Goal: Transaction & Acquisition: Book appointment/travel/reservation

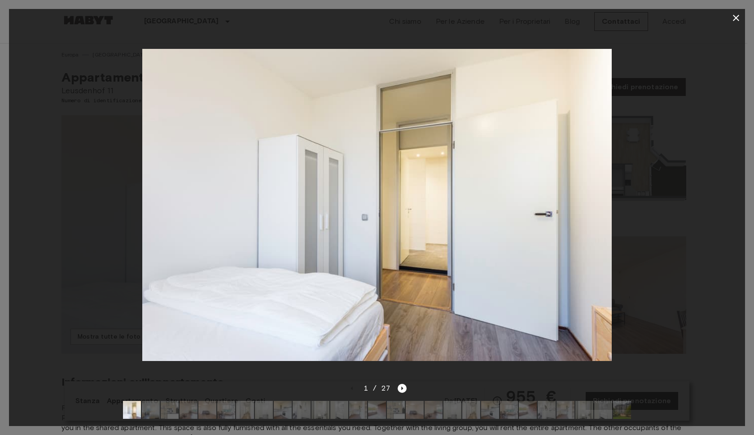
click at [735, 20] on icon "button" at bounding box center [736, 18] width 11 height 11
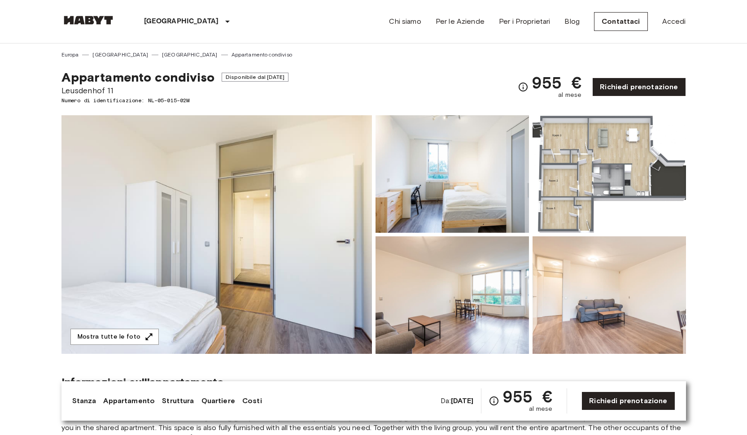
click at [112, 23] on img at bounding box center [88, 20] width 54 height 9
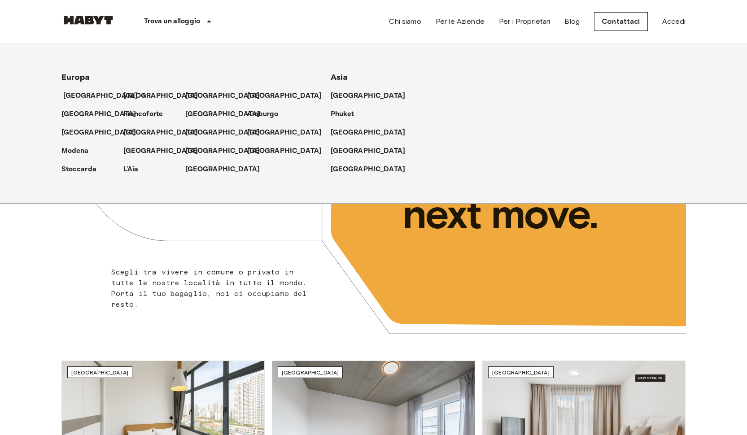
click at [80, 95] on p "[GEOGRAPHIC_DATA]" at bounding box center [100, 96] width 75 height 11
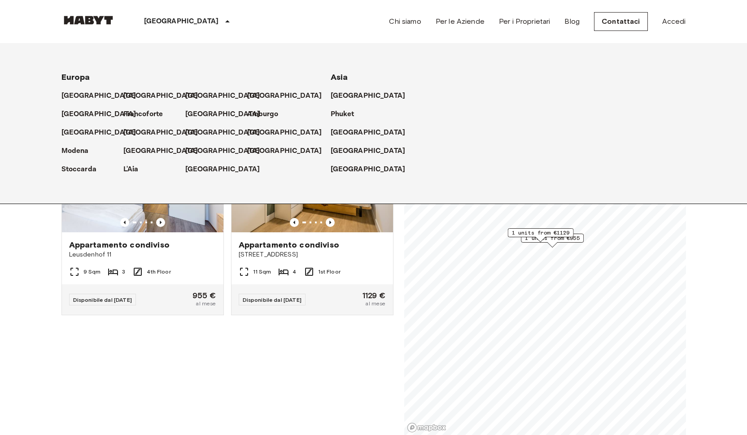
click at [299, 343] on div "Appartamento condiviso Voorburgstraat 252 11 Sqm 4 1st Floor Disponibile dal 02…" at bounding box center [309, 242] width 170 height 250
click at [163, 18] on p "[GEOGRAPHIC_DATA]" at bounding box center [181, 21] width 75 height 11
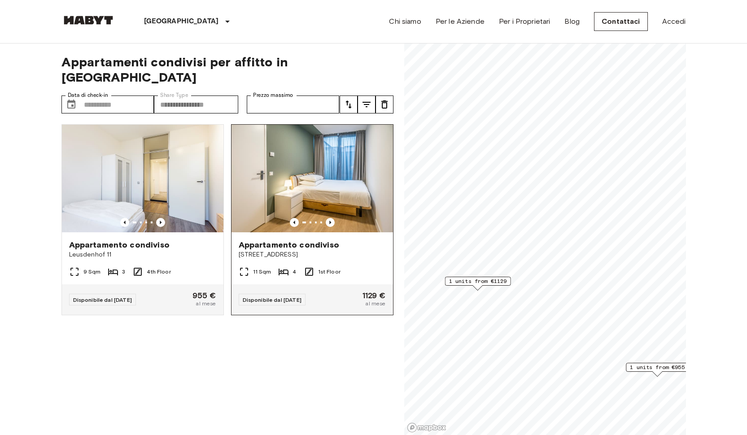
click at [276, 158] on img at bounding box center [313, 179] width 162 height 108
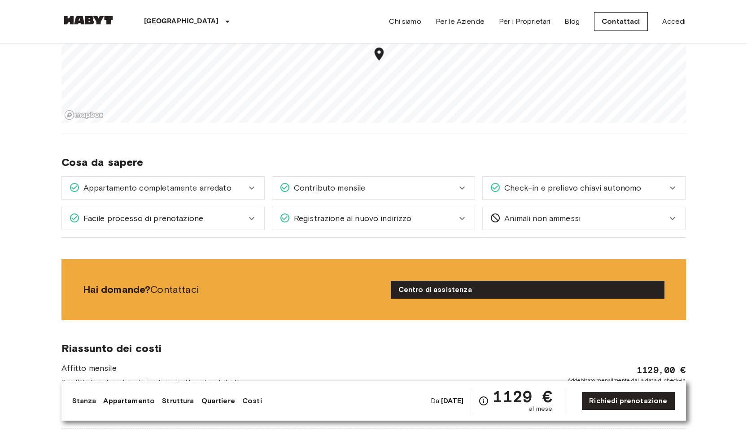
scroll to position [890, 0]
click at [391, 182] on div "Contributo mensile" at bounding box center [368, 188] width 177 height 12
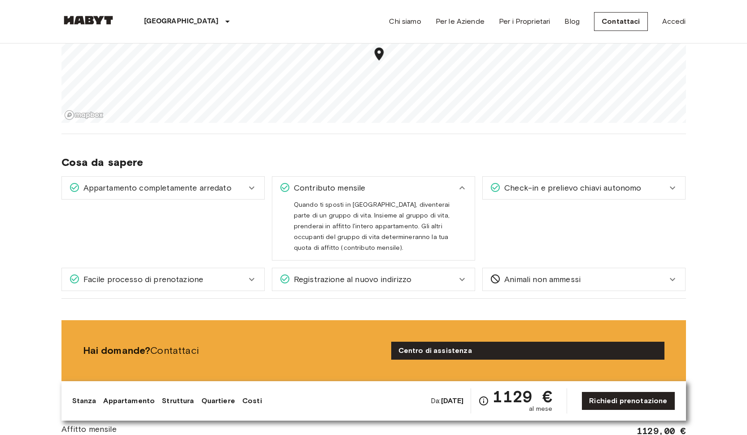
click at [391, 182] on div "Contributo mensile" at bounding box center [368, 188] width 177 height 12
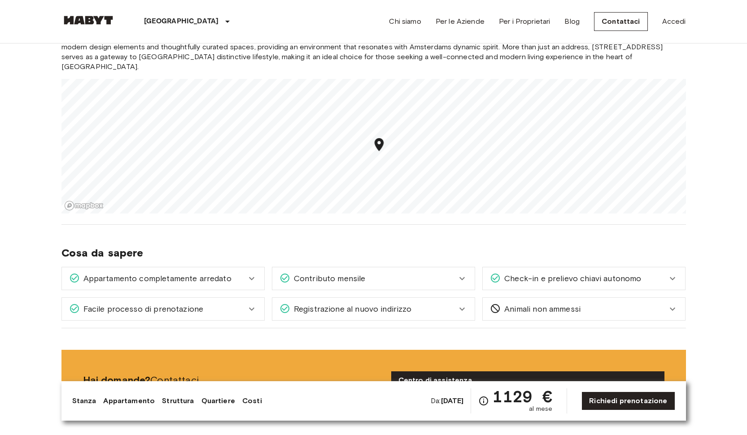
scroll to position [798, 0]
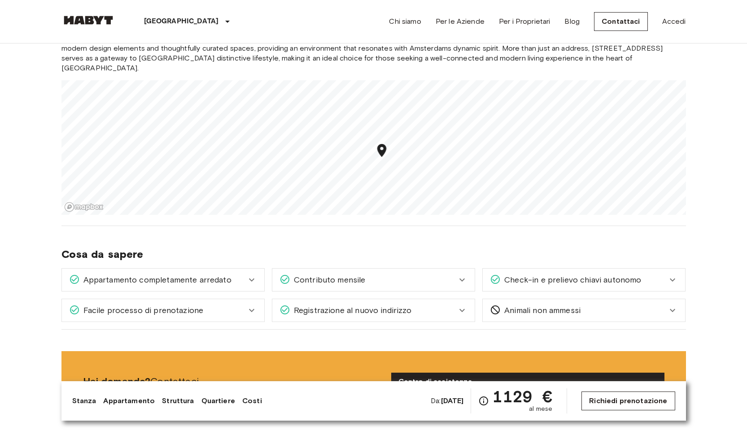
click at [613, 396] on link "Richiedi prenotazione" at bounding box center [628, 401] width 93 height 19
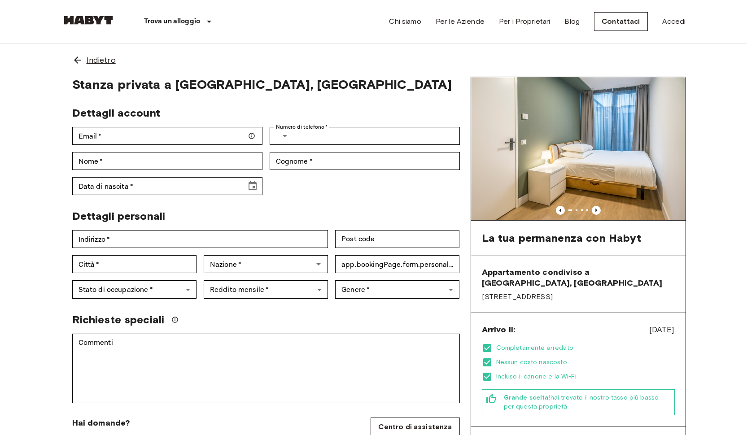
click at [77, 61] on icon at bounding box center [77, 60] width 7 height 7
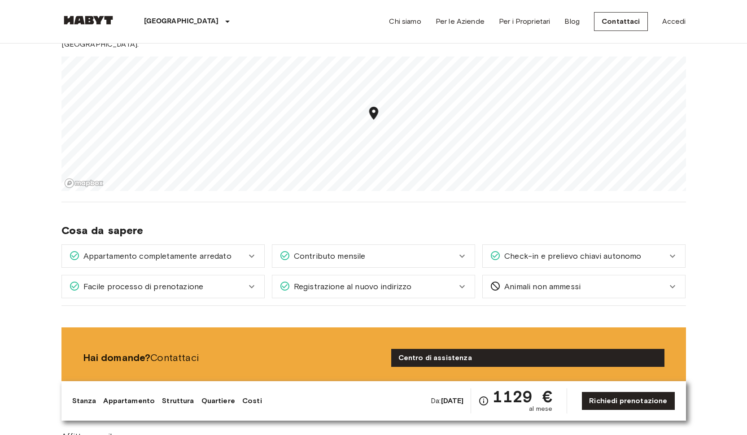
scroll to position [674, 0]
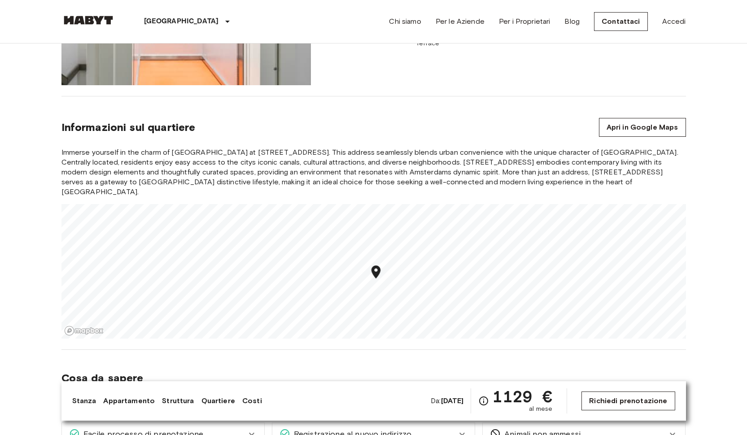
click at [601, 401] on link "Richiedi prenotazione" at bounding box center [628, 401] width 93 height 19
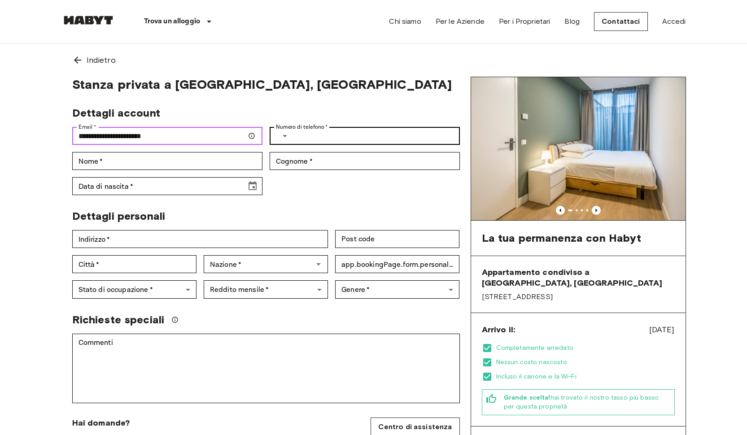
type input "**********"
click at [303, 130] on label "Numero di telefono   *" at bounding box center [302, 127] width 52 height 8
click at [303, 130] on input "Numero di telefono   *" at bounding box center [379, 136] width 162 height 18
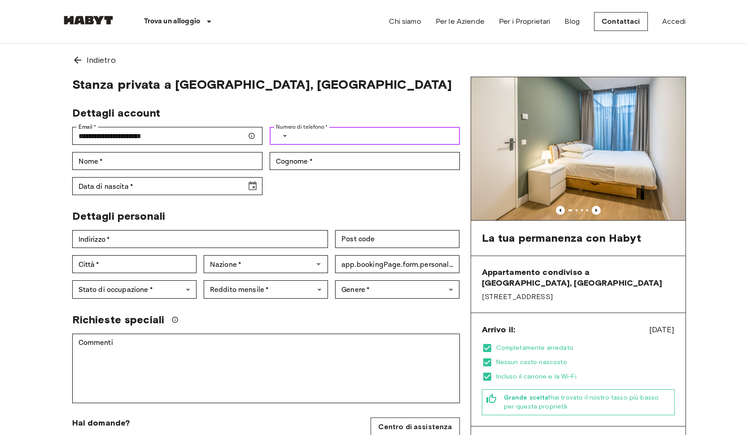
click at [281, 137] on icon "Select country" at bounding box center [285, 136] width 11 height 11
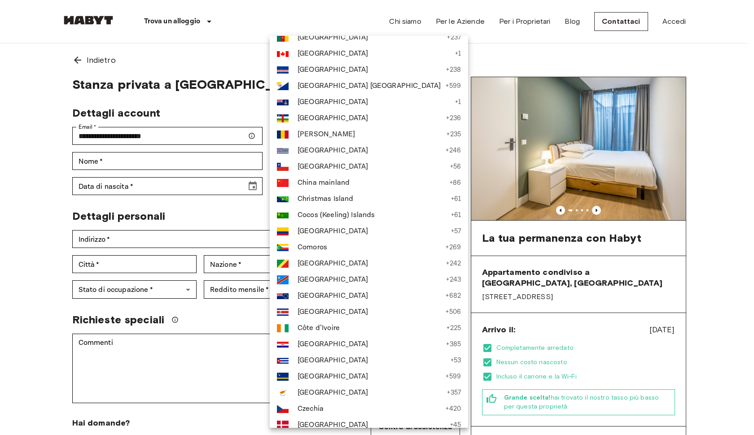
scroll to position [592, 0]
click at [640, 162] on div at bounding box center [377, 217] width 754 height 435
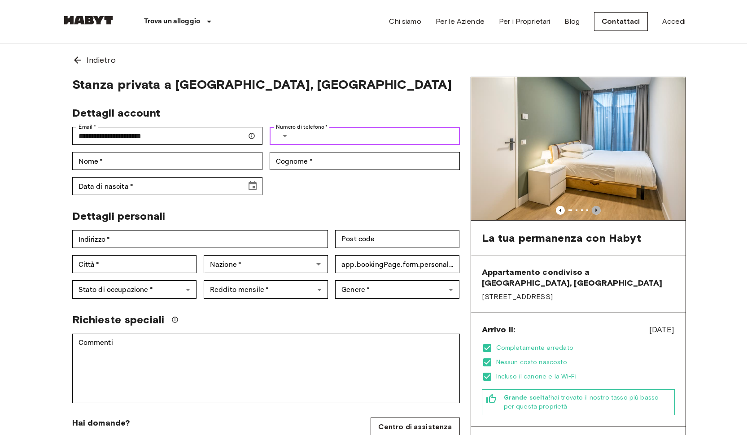
click at [599, 209] on icon "Previous image" at bounding box center [596, 210] width 9 height 9
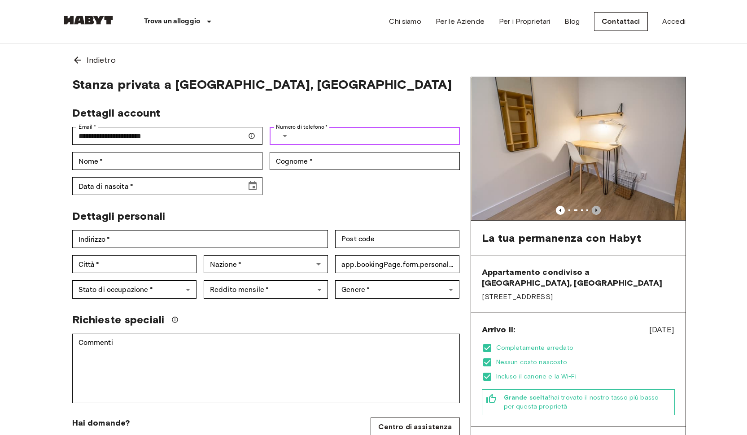
click at [599, 209] on icon "Previous image" at bounding box center [596, 210] width 9 height 9
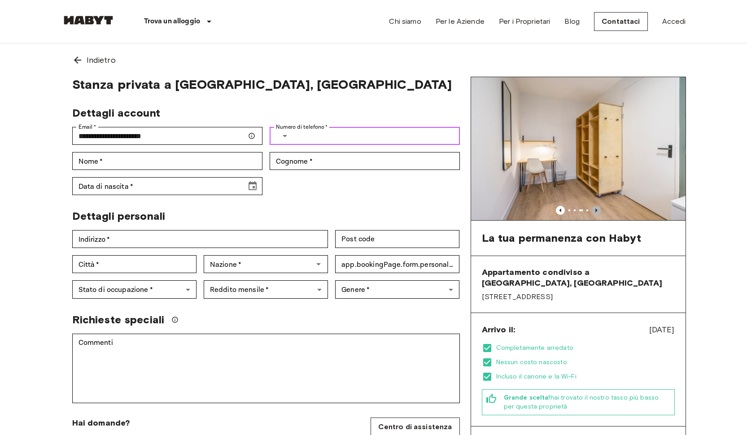
click at [599, 209] on icon "Previous image" at bounding box center [596, 210] width 9 height 9
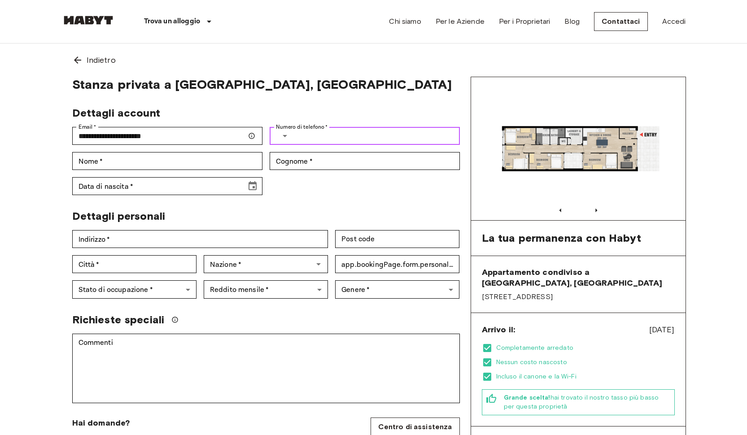
click at [280, 140] on icon "Select country" at bounding box center [285, 136] width 11 height 11
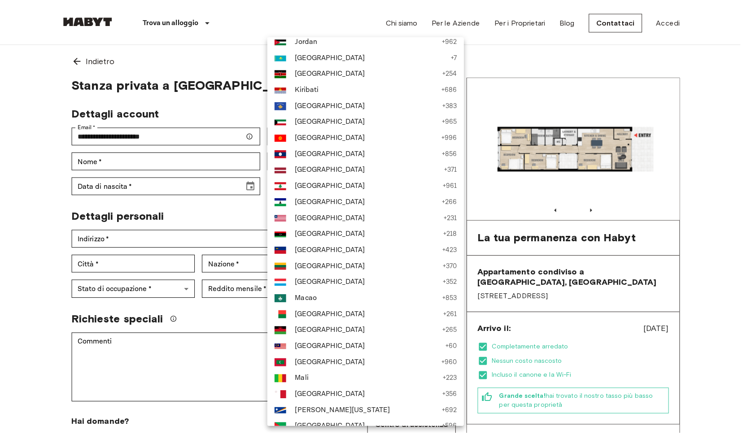
scroll to position [1712, 0]
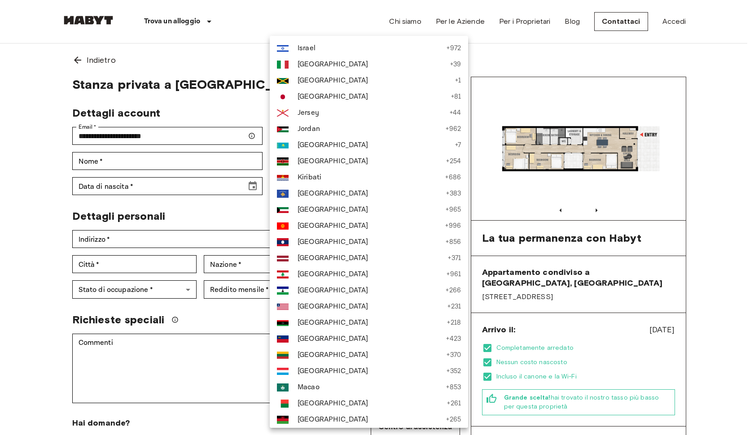
click at [364, 68] on span "Italy" at bounding box center [372, 64] width 148 height 11
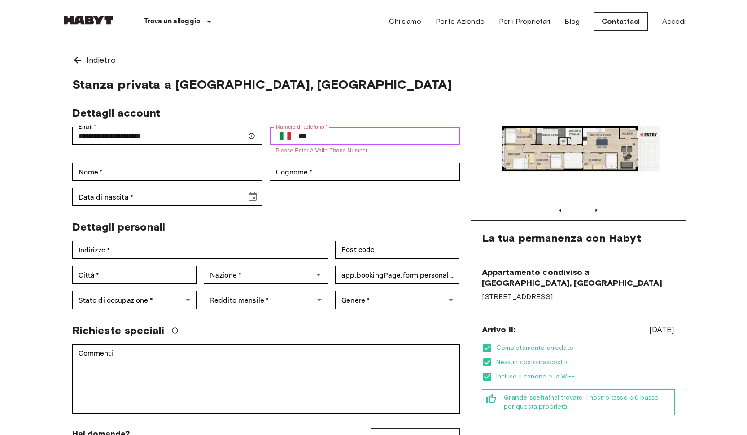
click at [382, 139] on input "***" at bounding box center [379, 136] width 162 height 18
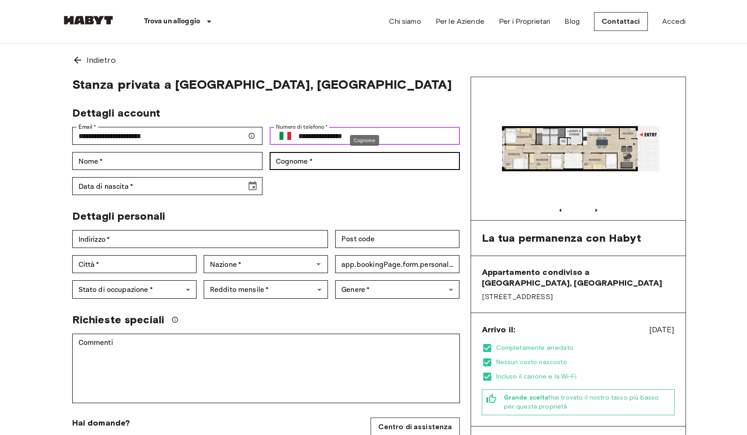
type input "**********"
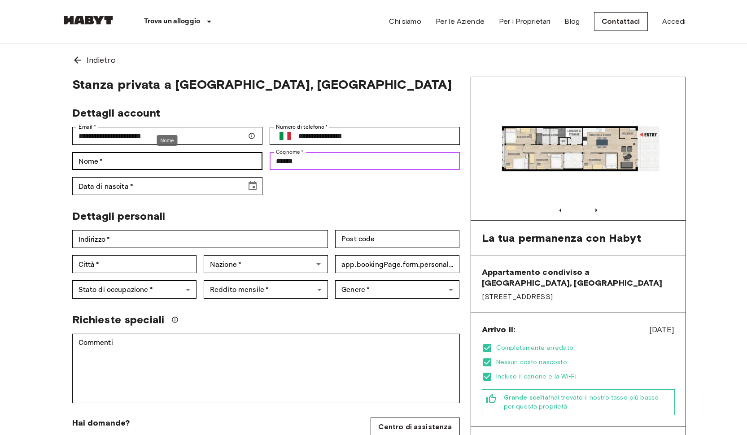
type input "******"
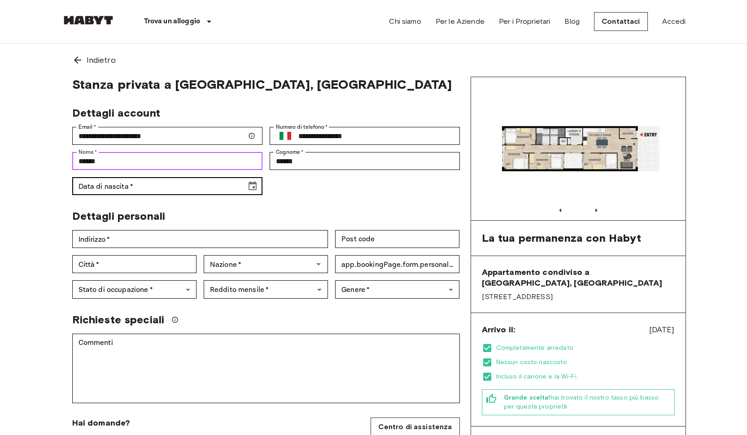
type input "******"
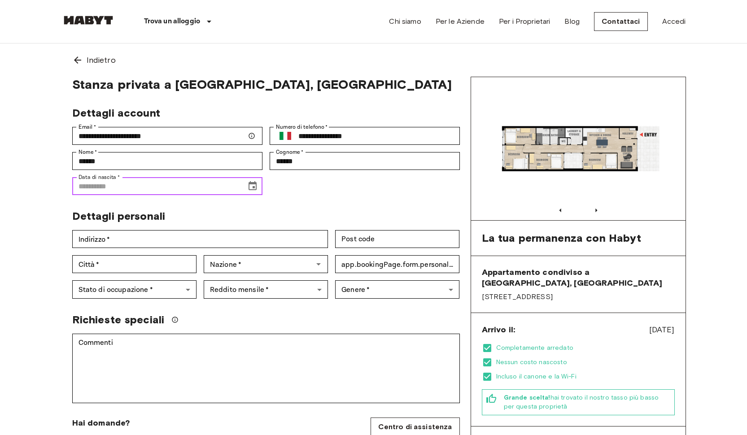
click at [252, 189] on icon "Choose date" at bounding box center [252, 186] width 11 height 11
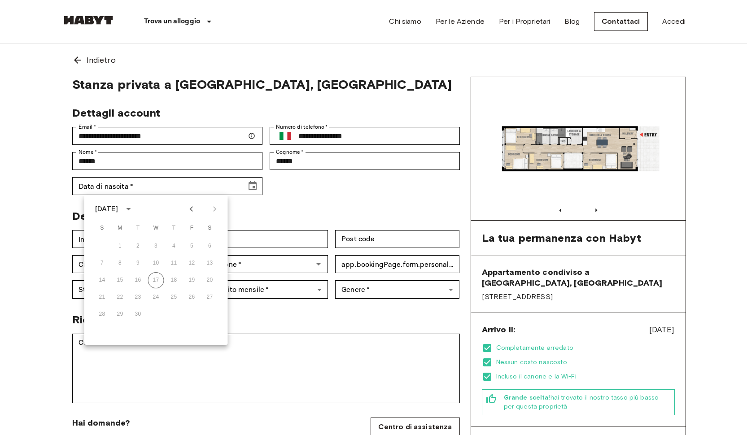
click at [118, 210] on div "September 2025" at bounding box center [106, 209] width 23 height 11
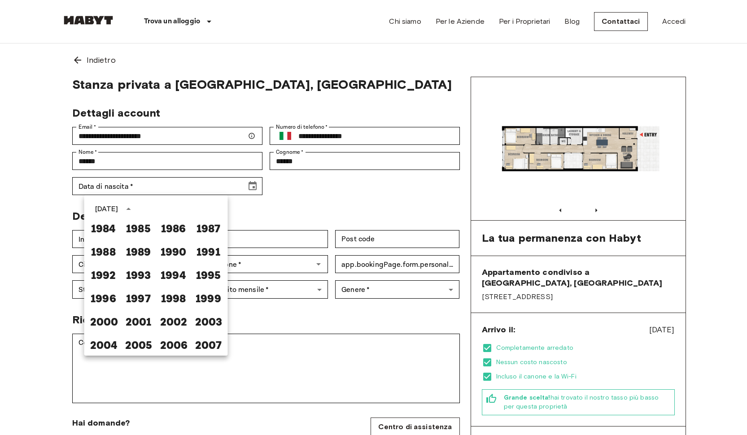
scroll to position [494, 0]
click at [169, 321] on button "2002" at bounding box center [174, 321] width 32 height 16
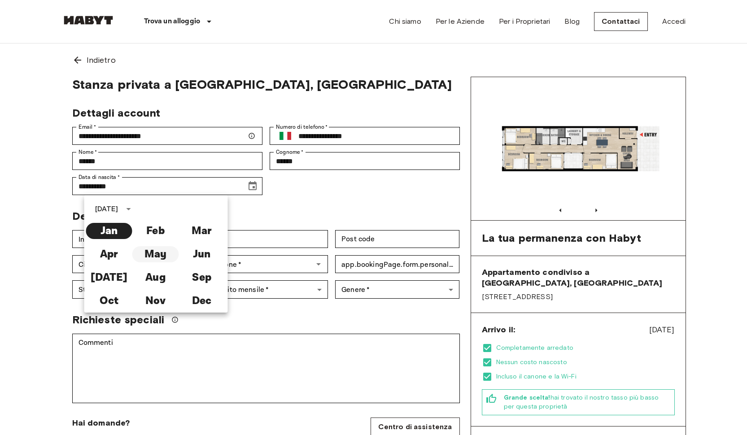
click at [147, 248] on button "May" at bounding box center [155, 254] width 46 height 16
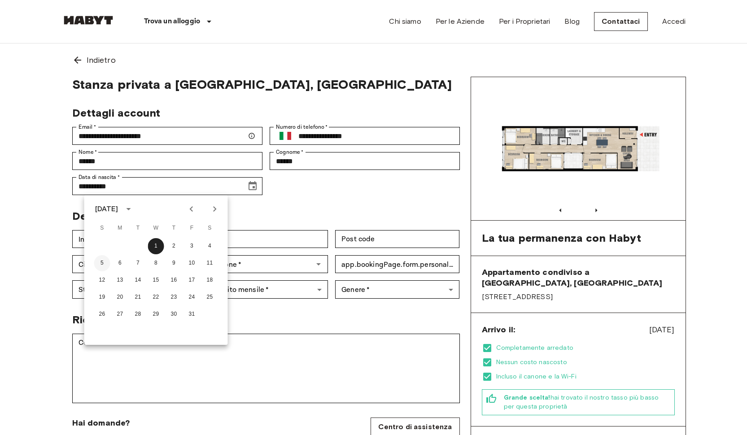
click at [104, 261] on button "5" at bounding box center [102, 263] width 16 height 16
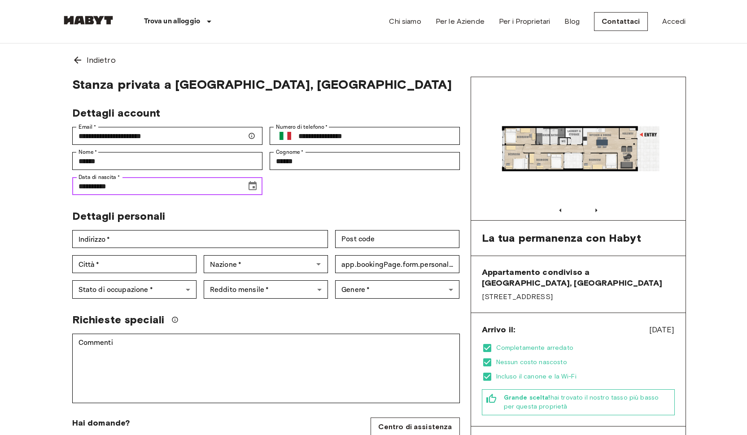
type input "**********"
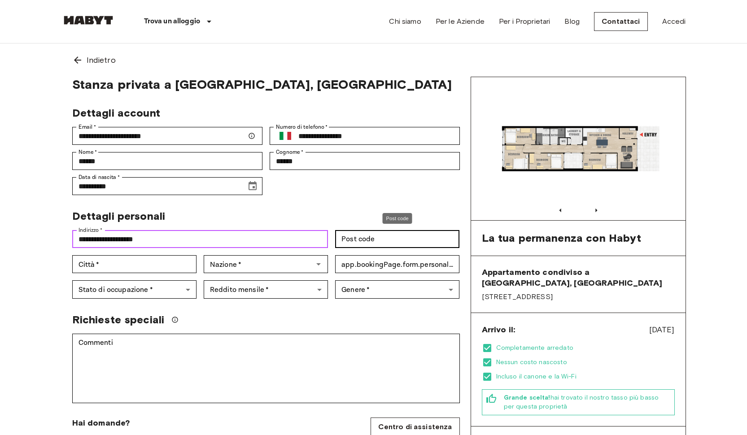
type input "**********"
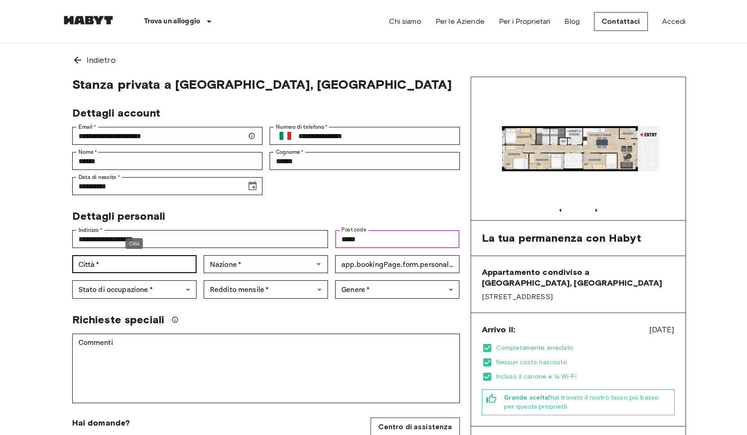
type input "*****"
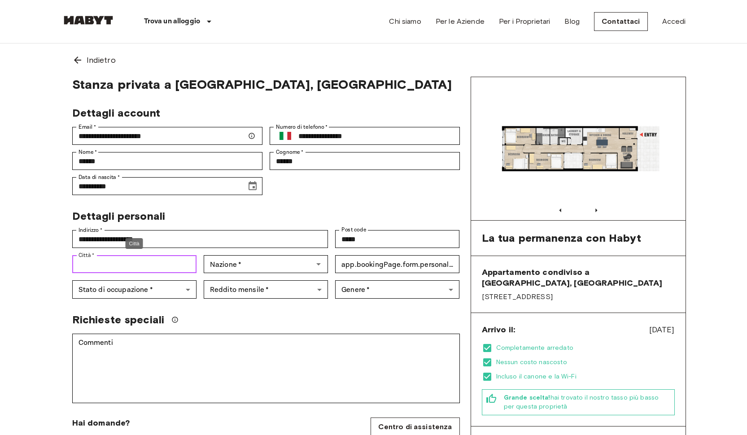
click at [136, 267] on input "Città   *" at bounding box center [134, 264] width 124 height 18
type input "*******"
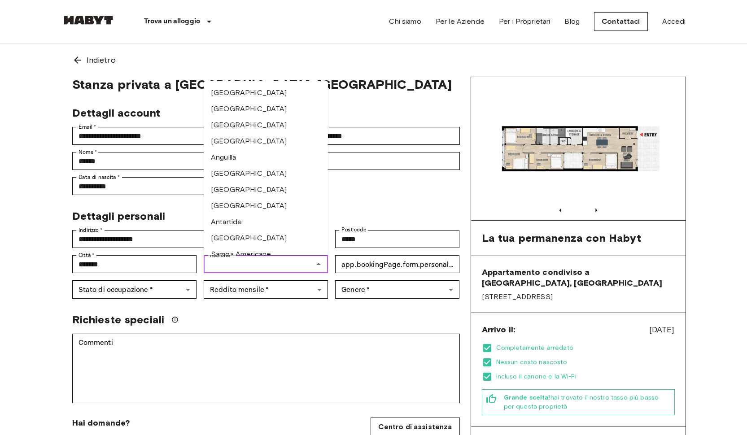
click at [232, 263] on div "Nazione   * Nazione   *" at bounding box center [266, 264] width 124 height 18
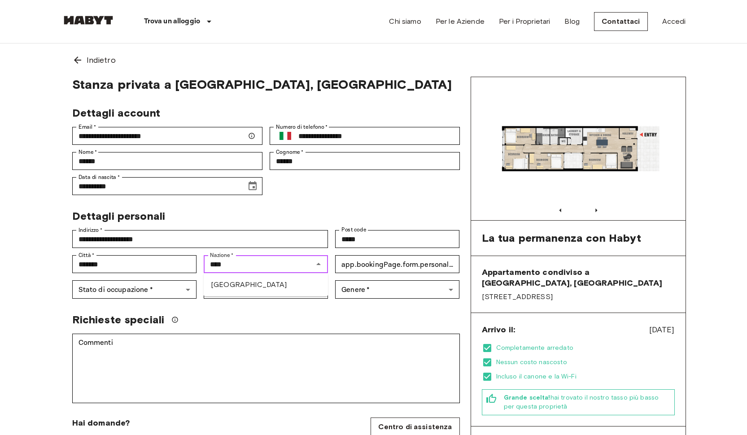
click at [226, 287] on li "Italia" at bounding box center [266, 285] width 124 height 16
type input "******"
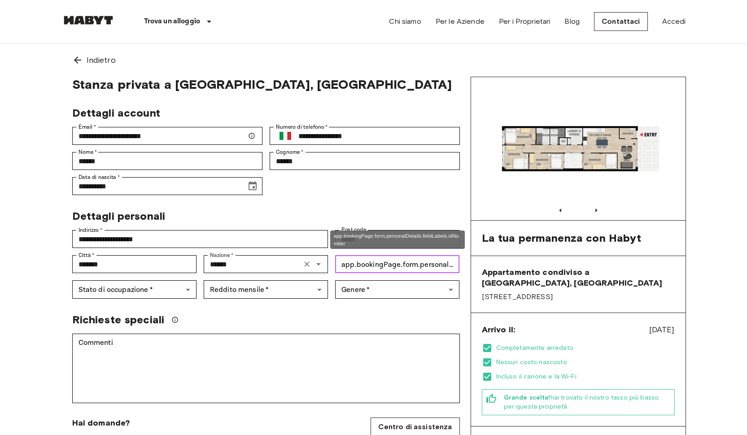
click at [379, 264] on div "app.bookingPage.form.personalDetails.fieldLabels.idNumber   * app.bookingPage.f…" at bounding box center [397, 264] width 124 height 18
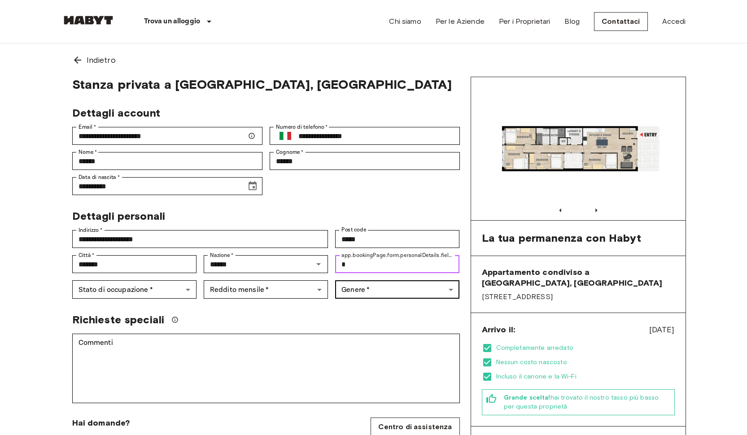
type input "*"
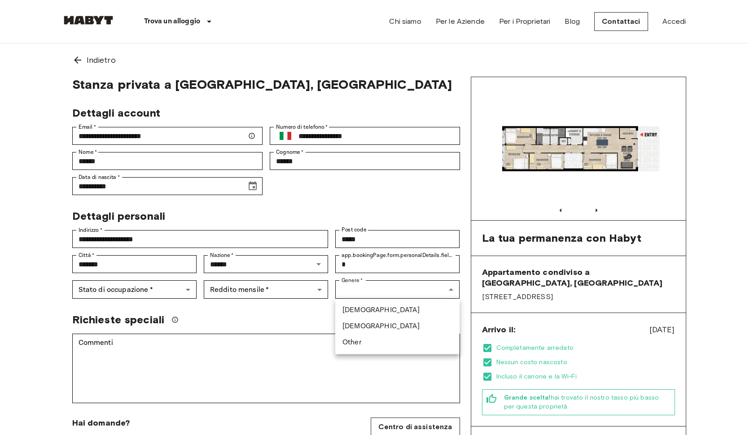
click at [359, 305] on li "Male" at bounding box center [397, 310] width 124 height 16
type input "****"
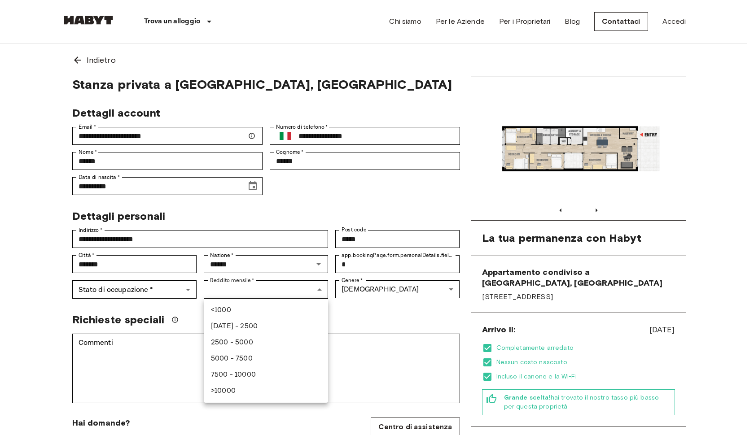
click at [261, 285] on div at bounding box center [377, 217] width 754 height 435
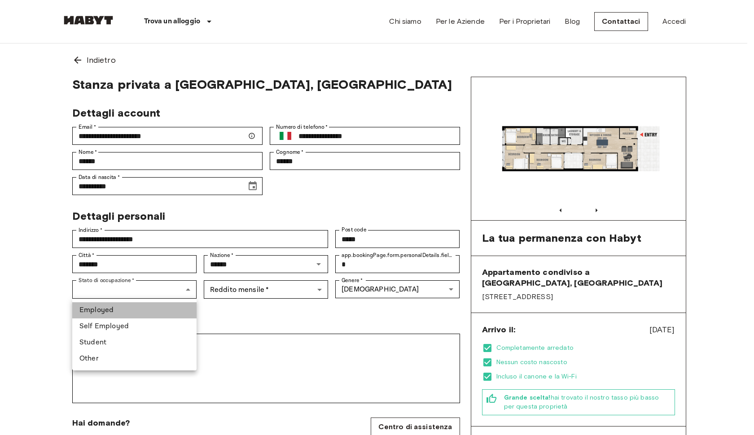
click at [139, 306] on li "Employed" at bounding box center [134, 310] width 124 height 16
type input "********"
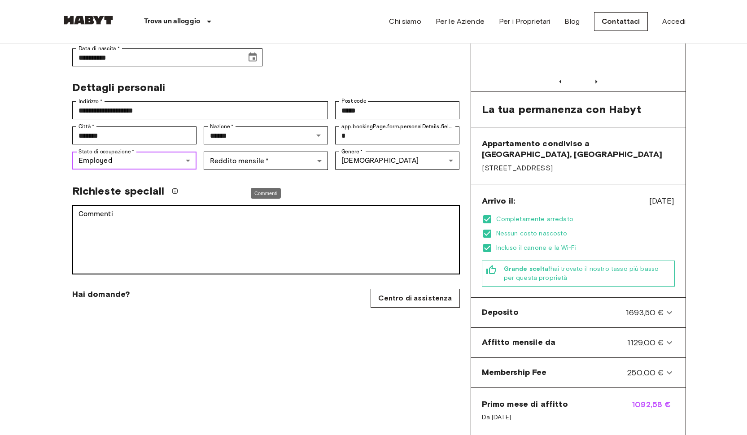
scroll to position [129, 0]
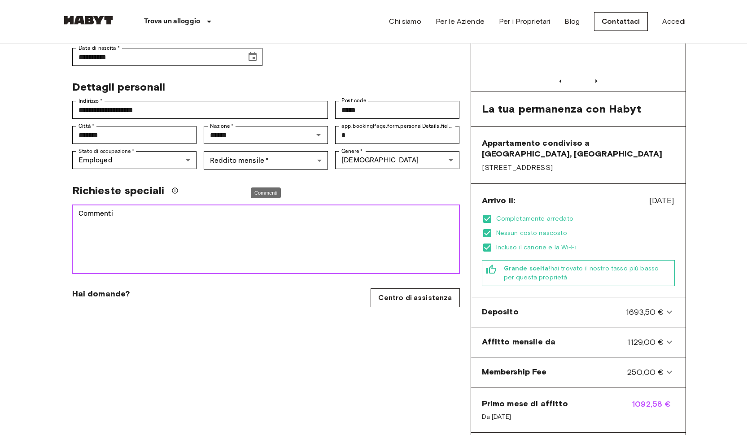
click at [203, 226] on textarea "Commenti" at bounding box center [266, 240] width 375 height 62
click at [134, 215] on textarea "**********" at bounding box center [266, 240] width 375 height 62
click at [134, 216] on textarea "**********" at bounding box center [266, 240] width 375 height 62
click at [240, 212] on textarea "**********" at bounding box center [266, 240] width 375 height 62
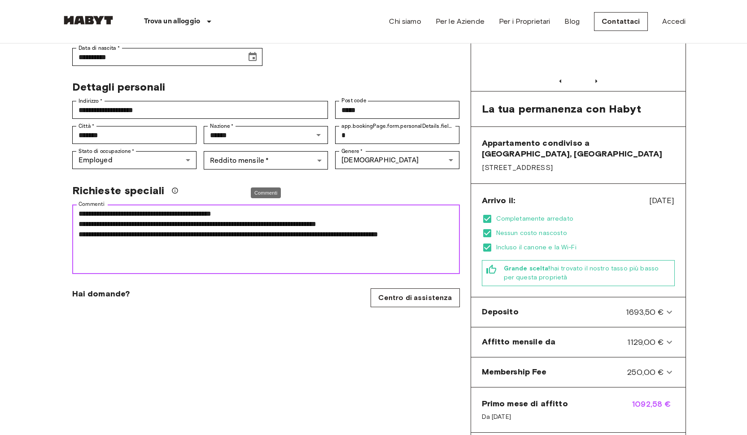
click at [431, 232] on textarea "**********" at bounding box center [266, 240] width 375 height 62
click at [430, 233] on textarea "**********" at bounding box center [266, 240] width 375 height 62
click at [451, 228] on textarea "**********" at bounding box center [266, 240] width 375 height 62
click at [79, 243] on textarea "**********" at bounding box center [266, 240] width 375 height 62
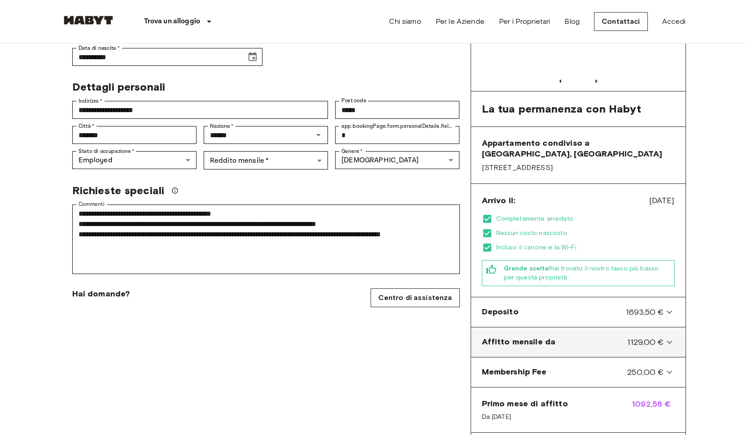
click at [536, 329] on div "Affitto mensile da 1129,00 € Incluso lo sconto, l'arredamento, le utenze e la W…" at bounding box center [578, 343] width 215 height 30
click at [672, 338] on icon at bounding box center [669, 342] width 11 height 11
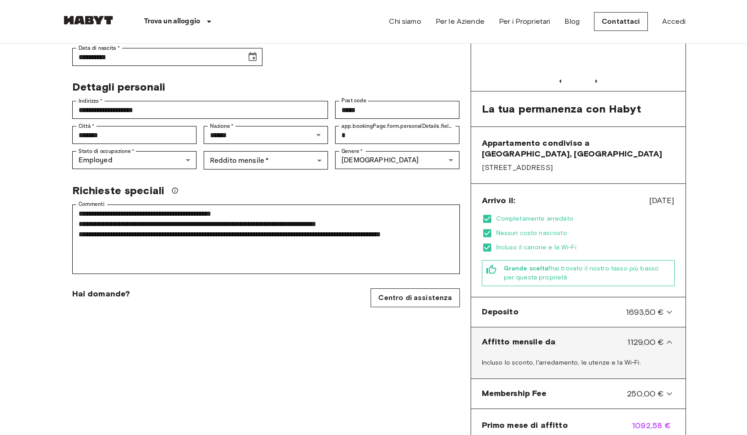
click at [668, 344] on icon at bounding box center [669, 342] width 11 height 11
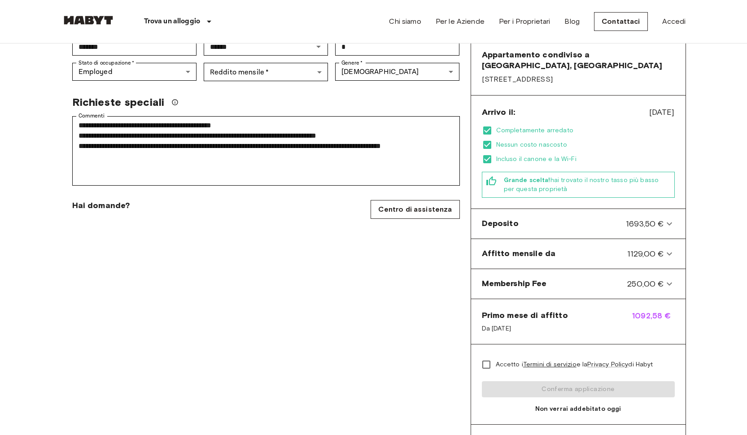
scroll to position [218, 0]
click at [503, 365] on span "Accetto i Termini di servizio e la Privacy Policy di Habyt" at bounding box center [575, 364] width 158 height 9
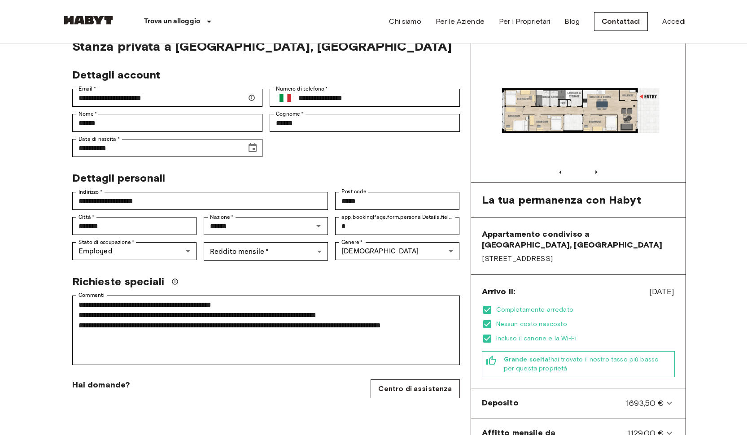
scroll to position [41, 0]
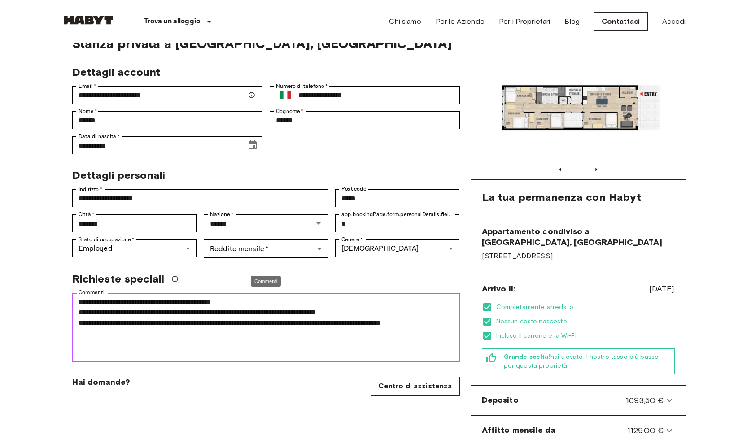
click at [149, 341] on textarea "**********" at bounding box center [266, 328] width 375 height 62
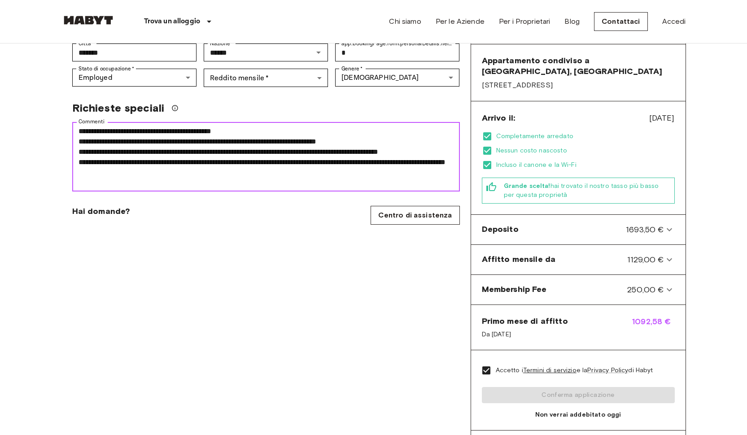
scroll to position [104, 0]
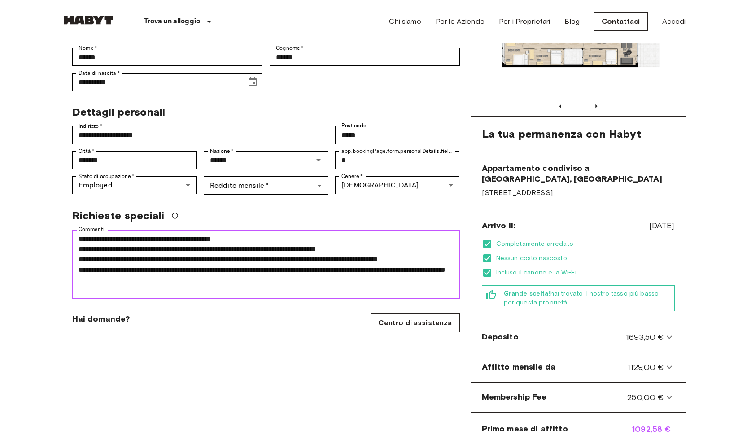
type textarea "**********"
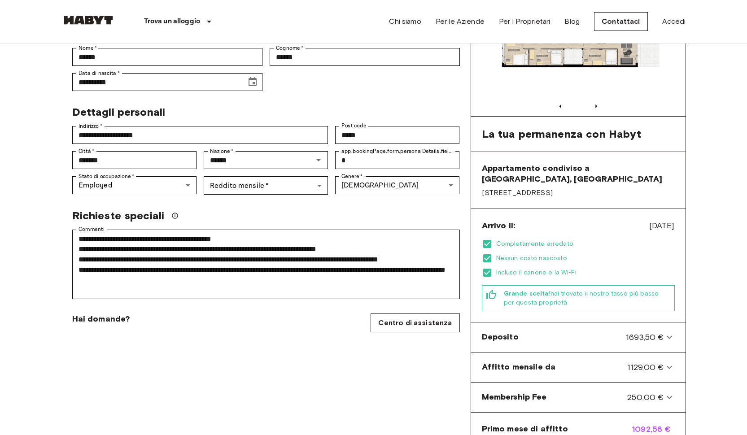
click at [433, 199] on div "**********" at bounding box center [265, 272] width 409 height 599
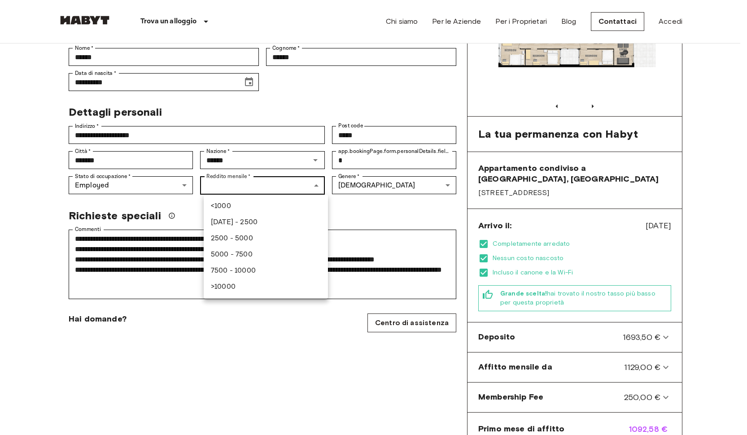
click at [246, 191] on body "**********" at bounding box center [373, 436] width 747 height 1081
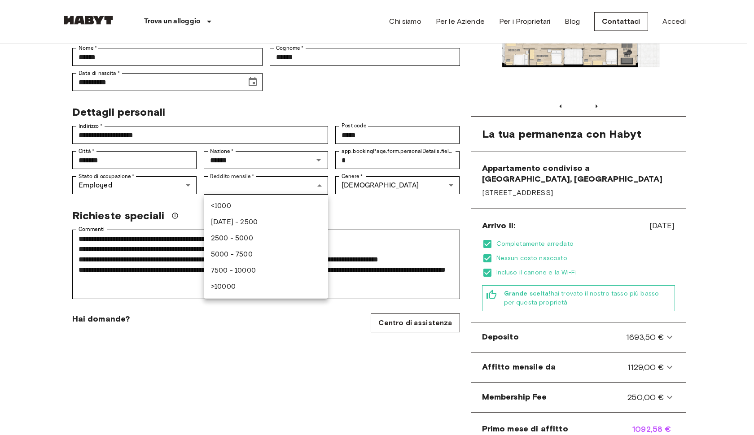
click at [244, 207] on li "<1000" at bounding box center [266, 206] width 124 height 16
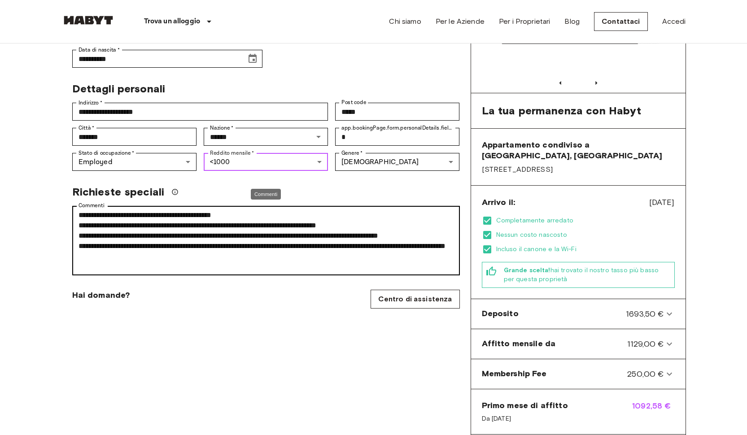
scroll to position [127, 0]
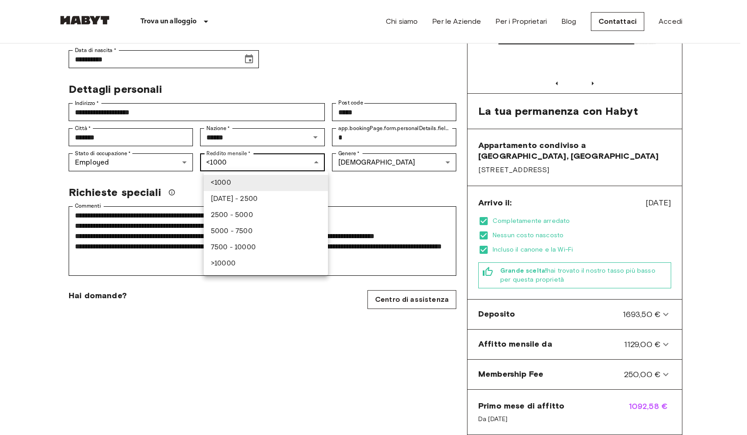
click at [296, 154] on body "**********" at bounding box center [373, 413] width 747 height 1081
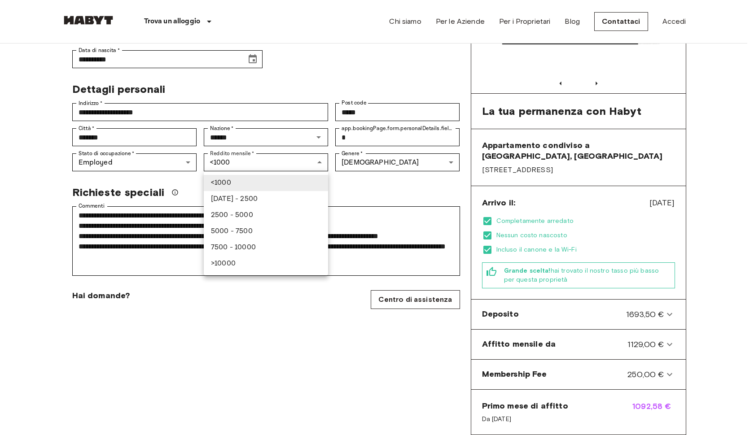
click at [283, 195] on li "1000 - 2500" at bounding box center [266, 199] width 124 height 16
type input "***"
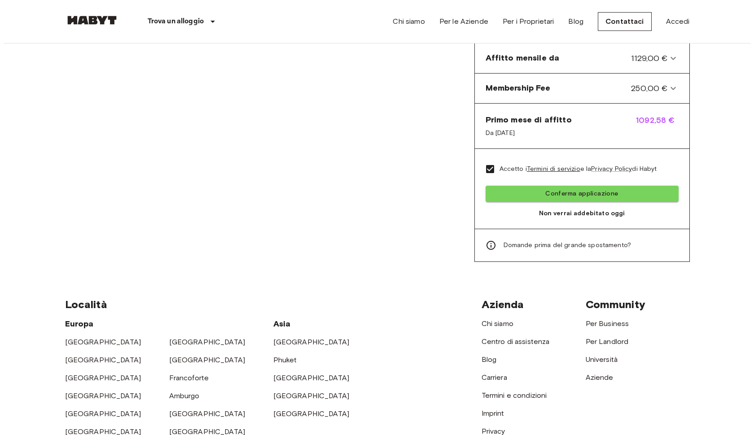
scroll to position [444, 0]
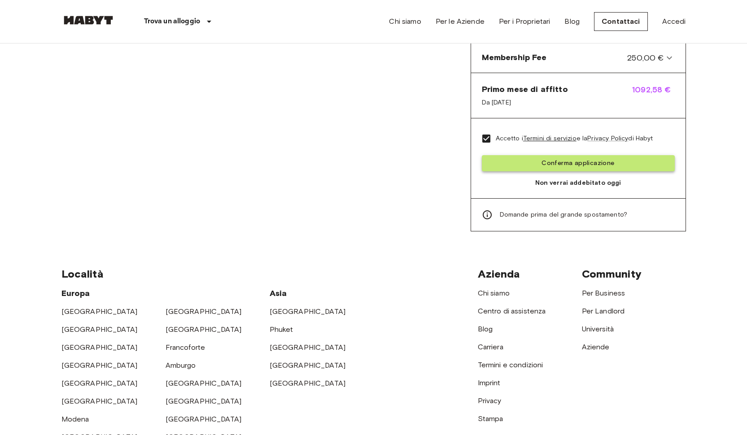
click at [550, 160] on button "Conferma applicazione" at bounding box center [578, 163] width 193 height 17
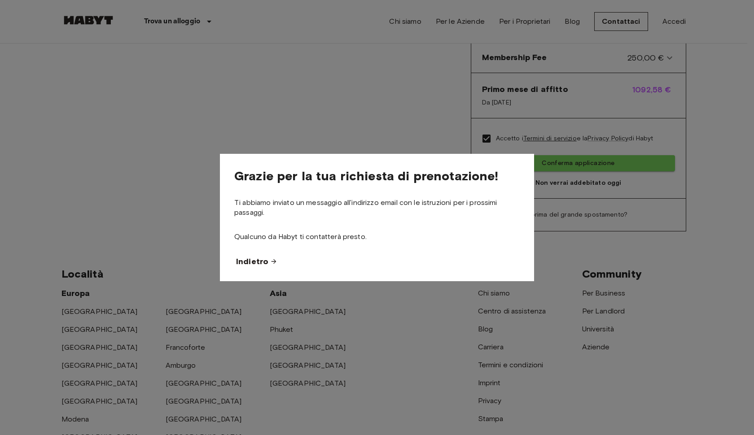
click at [267, 264] on span "Indietro" at bounding box center [252, 261] width 32 height 11
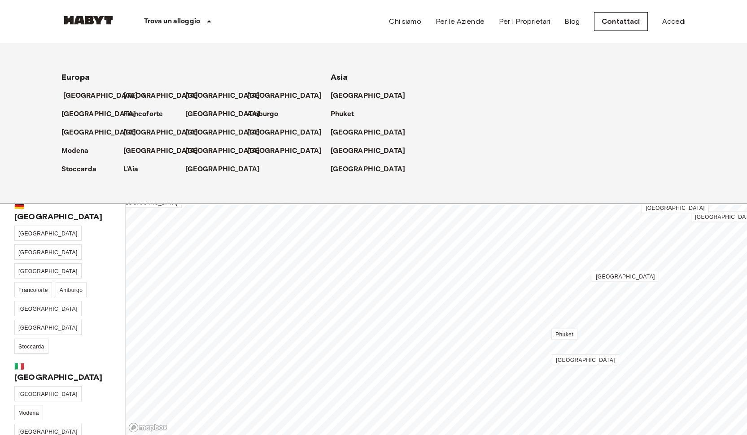
click at [89, 93] on p "[GEOGRAPHIC_DATA]" at bounding box center [100, 96] width 75 height 11
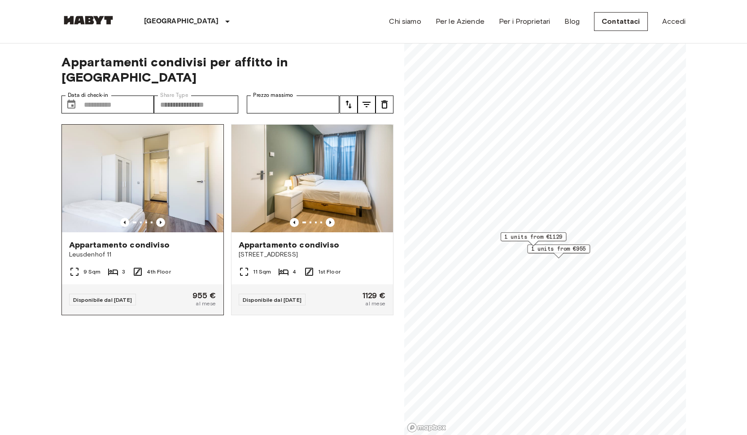
click at [190, 240] on div "Appartamento condiviso" at bounding box center [142, 245] width 147 height 11
click at [369, 184] on img at bounding box center [313, 179] width 162 height 108
click at [302, 166] on img at bounding box center [313, 179] width 162 height 108
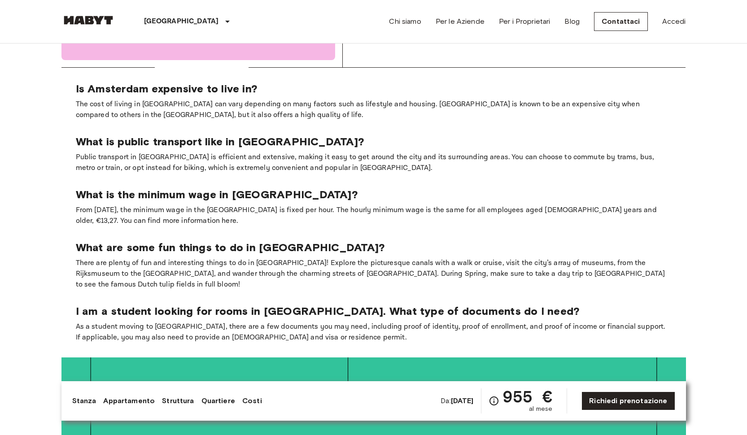
scroll to position [1252, 0]
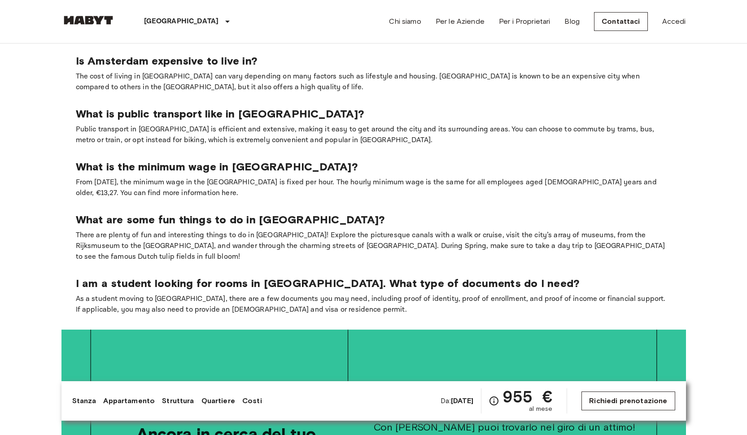
click at [598, 393] on link "Richiedi prenotazione" at bounding box center [628, 401] width 93 height 19
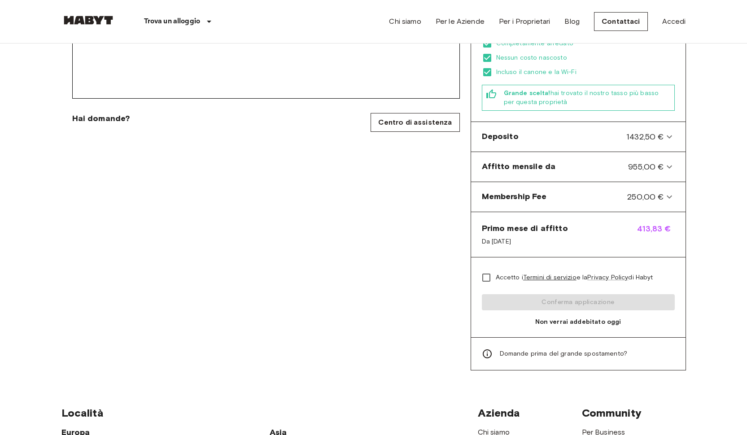
scroll to position [306, 0]
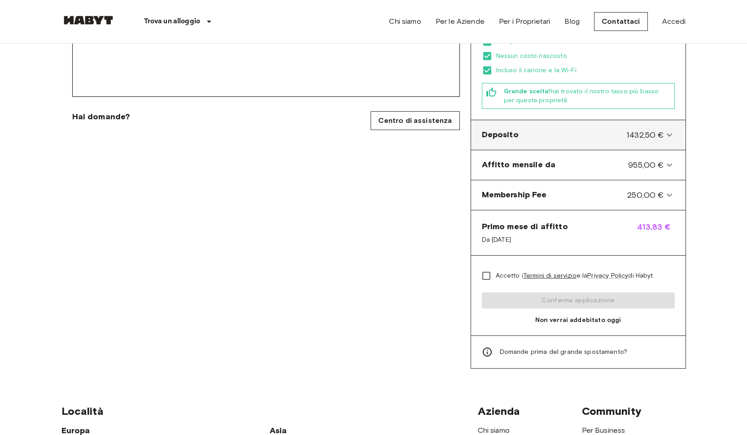
click at [669, 138] on icon at bounding box center [669, 135] width 11 height 11
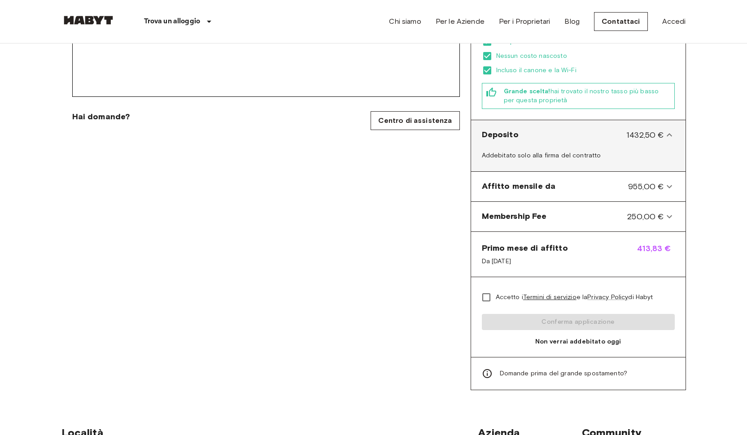
click at [669, 138] on icon at bounding box center [669, 135] width 11 height 11
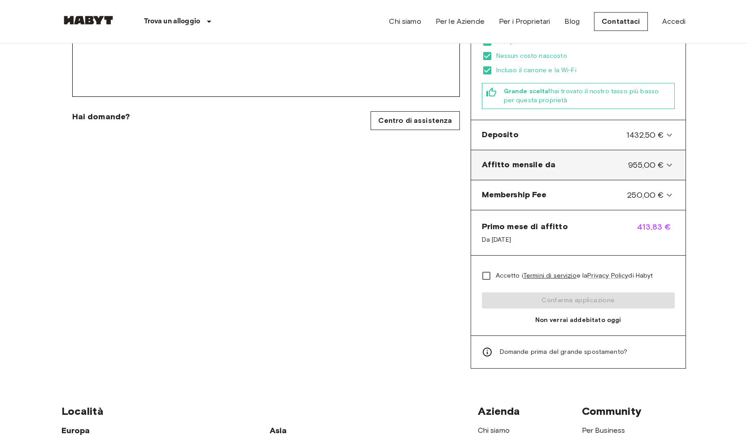
click at [665, 169] on icon at bounding box center [669, 165] width 11 height 11
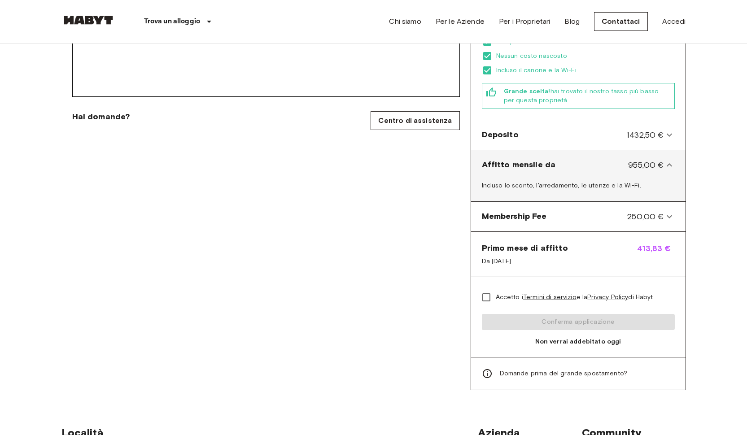
click at [665, 169] on icon at bounding box center [669, 165] width 11 height 11
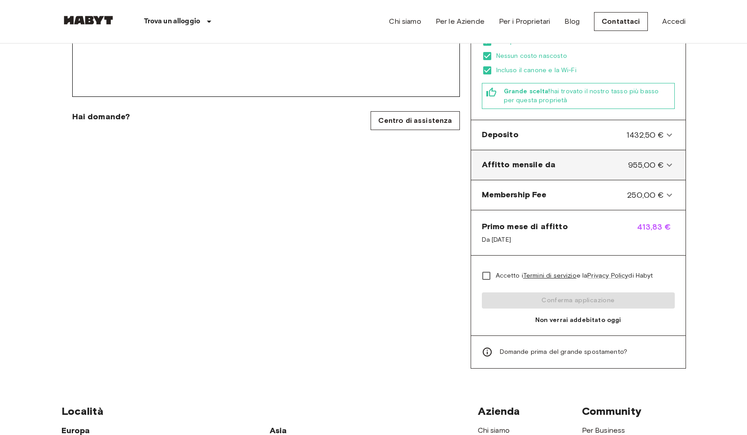
click at [665, 169] on icon at bounding box center [669, 165] width 11 height 11
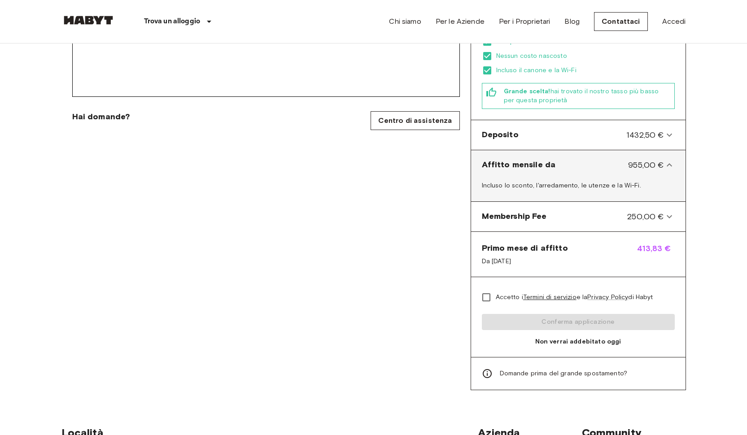
click at [665, 169] on icon at bounding box center [669, 165] width 11 height 11
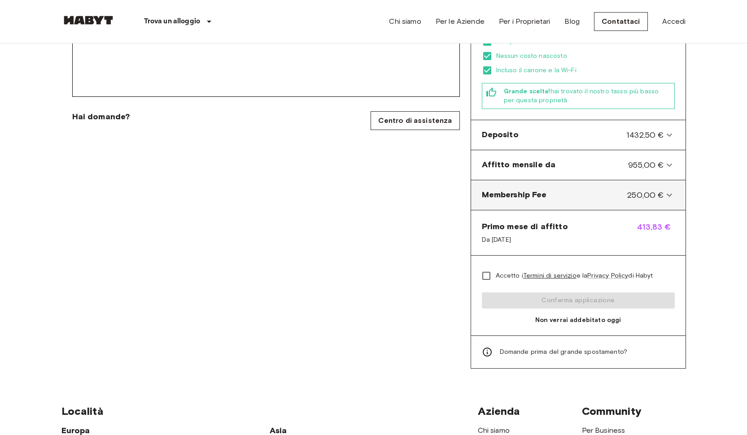
click at [663, 188] on Fee-panel "Membership Fee 250,00 €" at bounding box center [578, 195] width 207 height 22
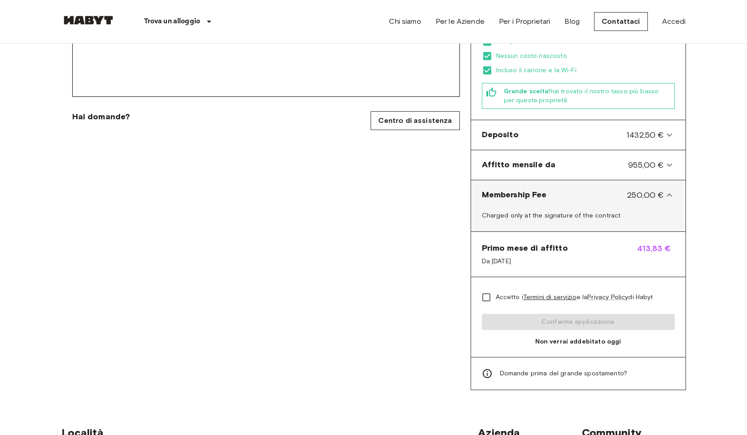
click at [663, 188] on Fee-panel "Membership Fee 250,00 €" at bounding box center [578, 195] width 207 height 22
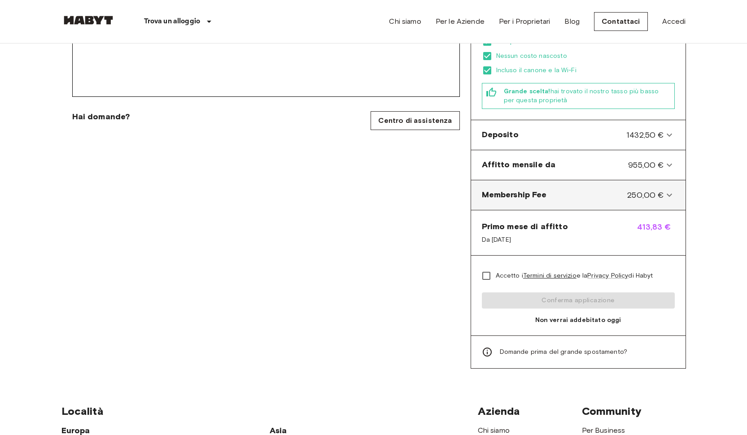
click at [663, 188] on Fee-panel "Membership Fee 250,00 €" at bounding box center [578, 195] width 207 height 22
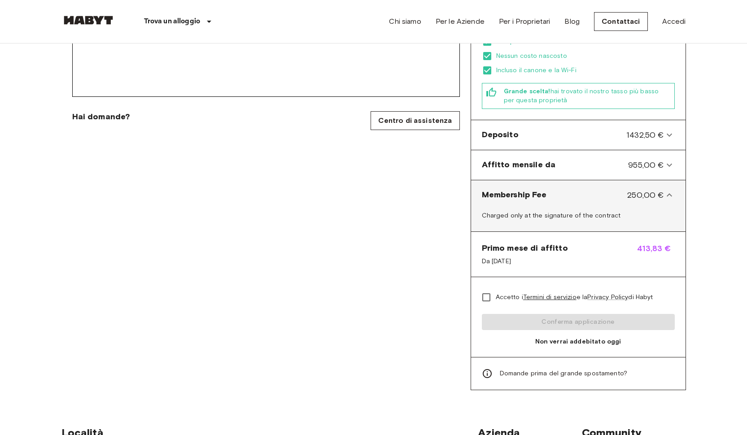
click at [663, 188] on Fee-panel "Membership Fee 250,00 €" at bounding box center [578, 195] width 207 height 22
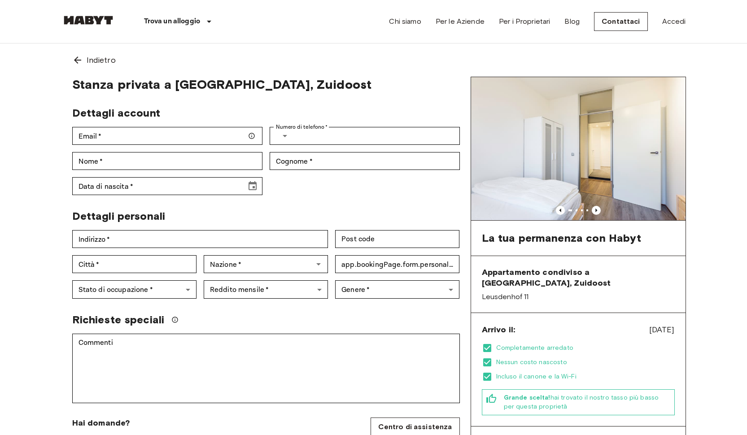
scroll to position [0, 0]
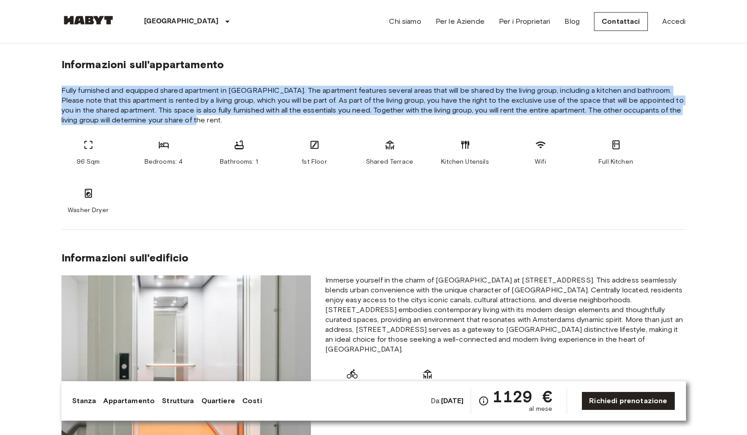
drag, startPoint x: 61, startPoint y: 89, endPoint x: 185, endPoint y: 120, distance: 128.1
click at [188, 101] on span "Fully furnished and equipped shared apartment in [GEOGRAPHIC_DATA]. The apartme…" at bounding box center [373, 105] width 625 height 39
drag, startPoint x: 61, startPoint y: 87, endPoint x: 181, endPoint y: 120, distance: 124.2
click at [181, 120] on span "Fully furnished and equipped shared apartment in [GEOGRAPHIC_DATA]. The apartme…" at bounding box center [373, 105] width 625 height 39
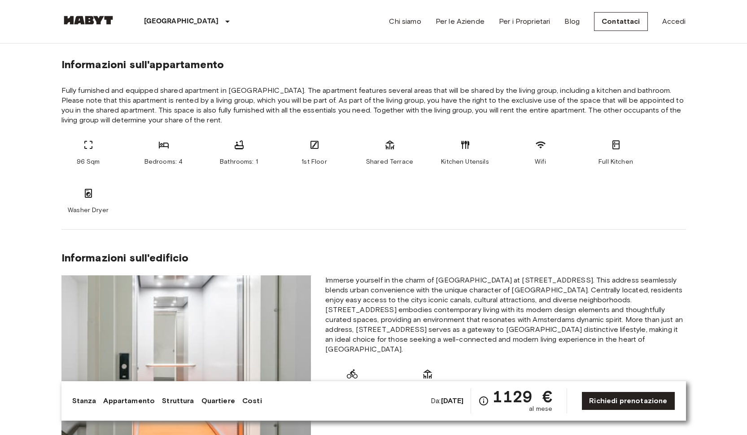
click at [477, 230] on section "Informazioni sull'edificio Immerse yourself in the charm of Amsterdam at Voorbu…" at bounding box center [373, 341] width 625 height 223
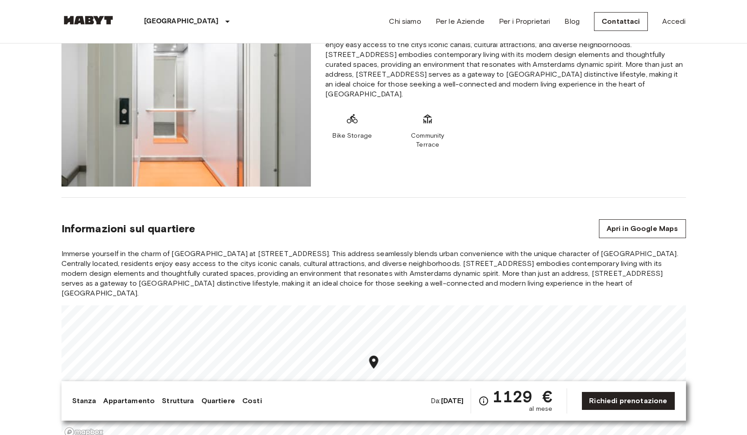
scroll to position [400, 0]
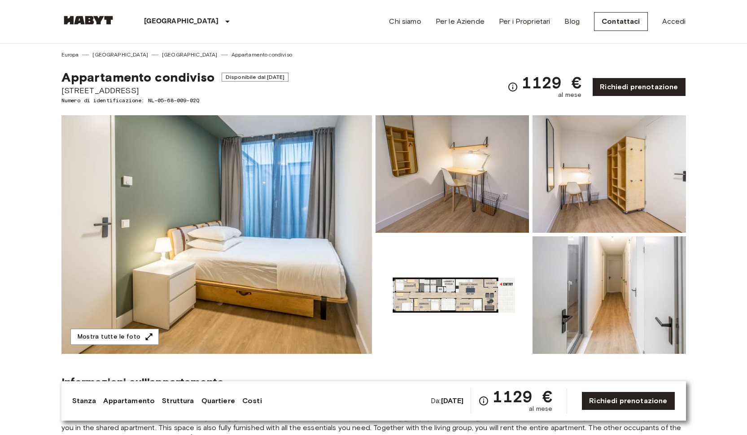
click at [311, 217] on img at bounding box center [216, 234] width 311 height 239
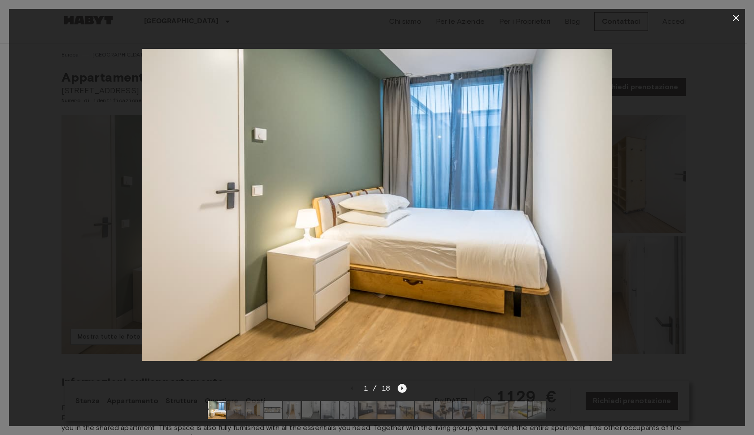
click at [405, 385] on icon "Next image" at bounding box center [402, 388] width 9 height 9
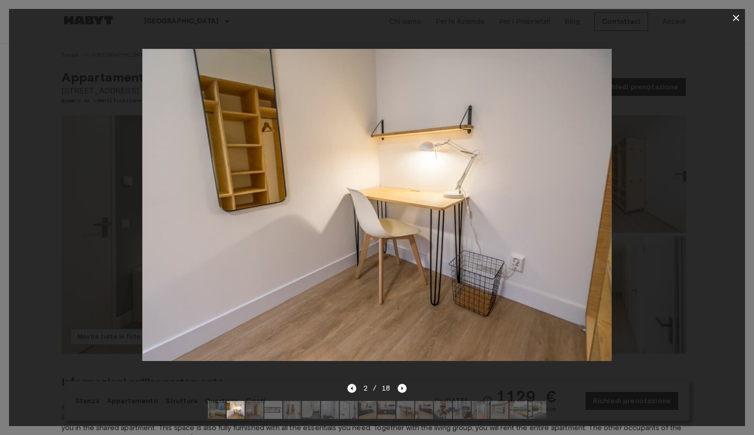
click at [349, 384] on icon "Previous image" at bounding box center [351, 388] width 9 height 9
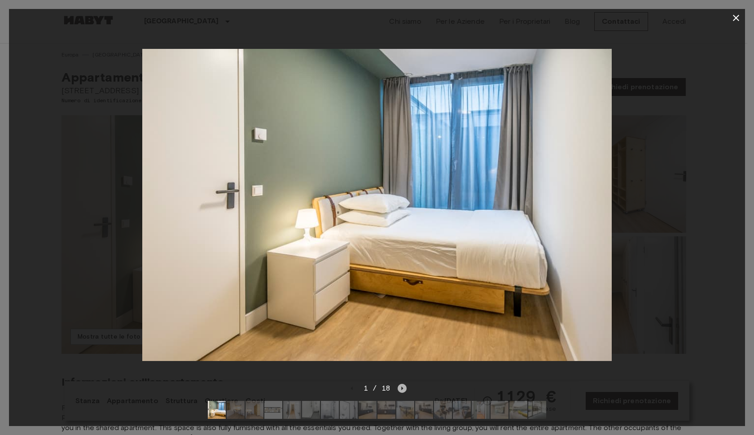
click at [400, 384] on icon "Next image" at bounding box center [402, 388] width 9 height 9
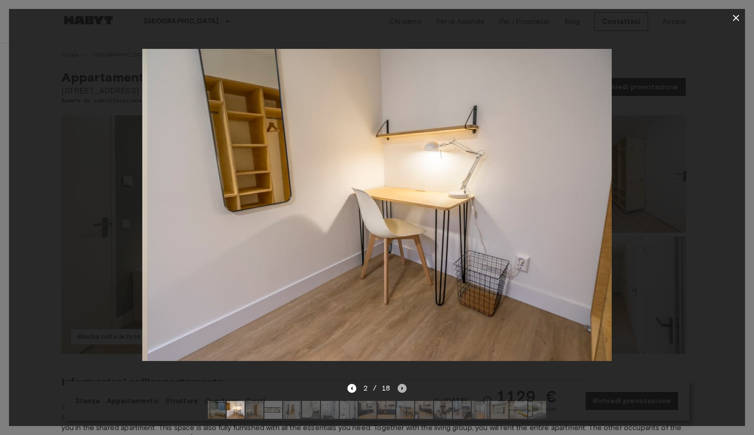
click at [400, 384] on icon "Next image" at bounding box center [402, 388] width 9 height 9
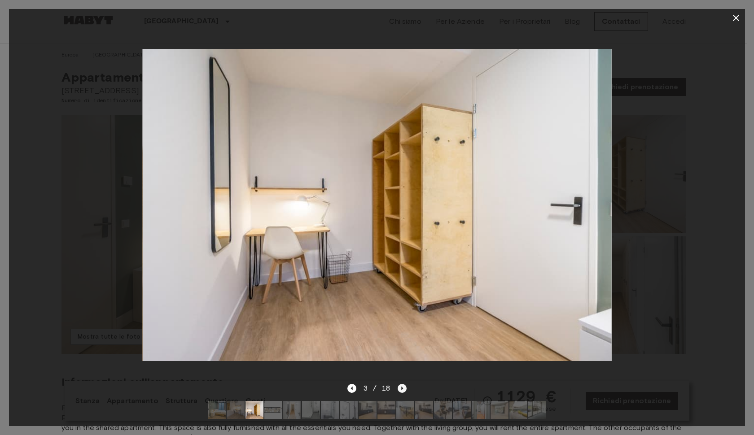
click at [400, 384] on icon "Next image" at bounding box center [402, 388] width 9 height 9
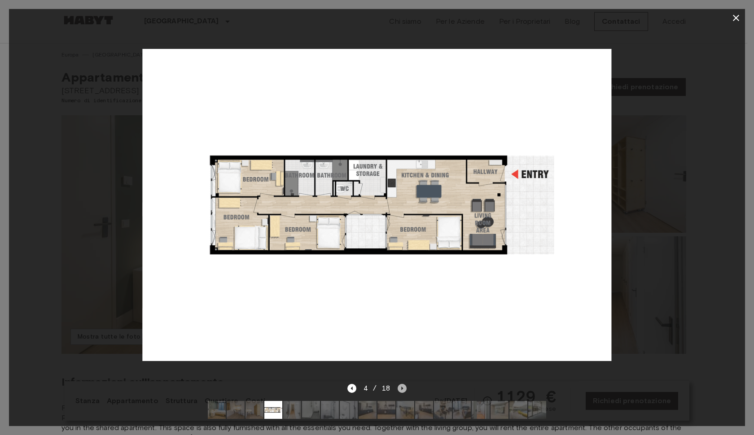
click at [400, 384] on icon "Next image" at bounding box center [402, 388] width 9 height 9
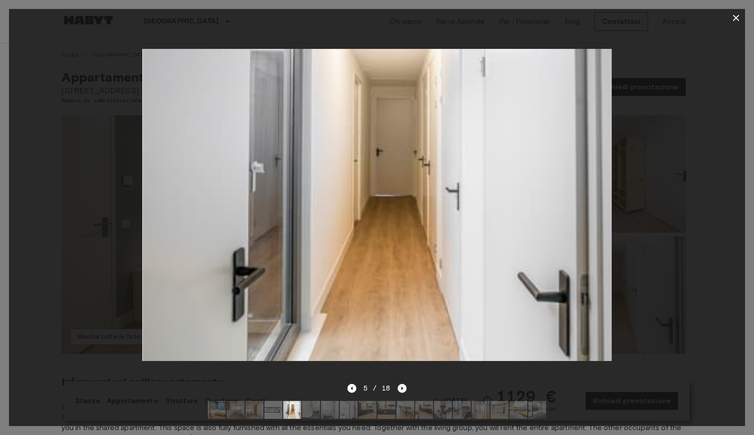
click at [400, 384] on icon "Next image" at bounding box center [402, 388] width 9 height 9
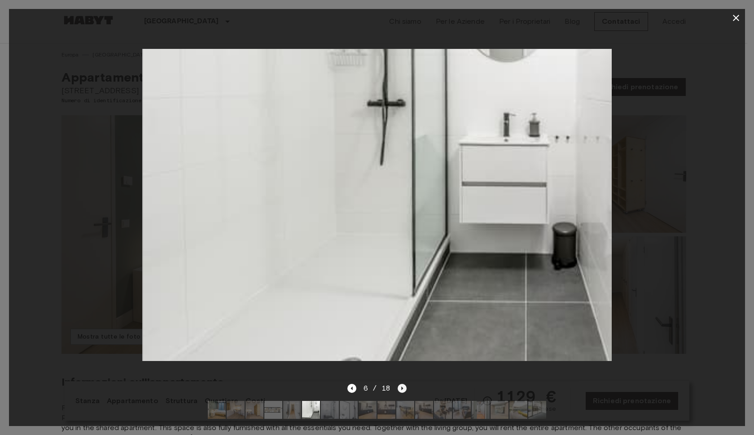
click at [400, 384] on icon "Next image" at bounding box center [402, 388] width 9 height 9
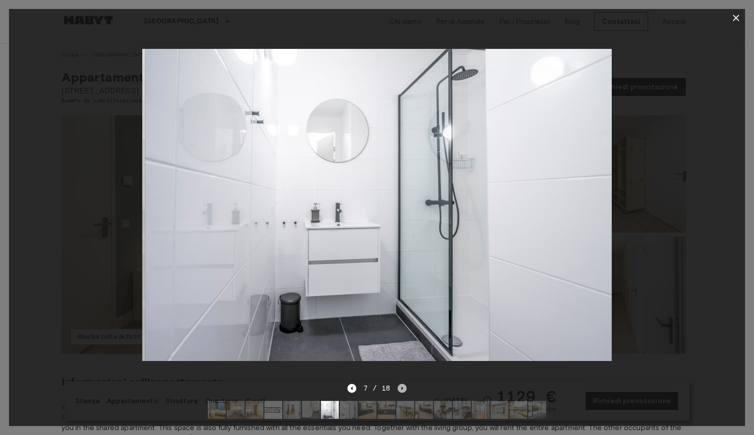
click at [400, 384] on icon "Next image" at bounding box center [402, 388] width 9 height 9
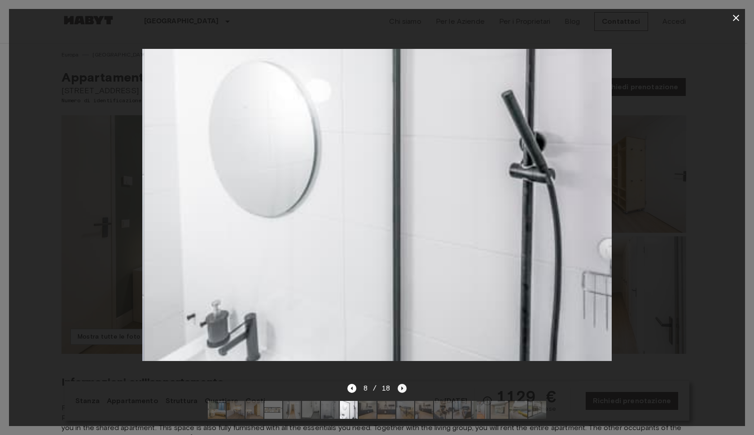
click at [400, 384] on icon "Next image" at bounding box center [402, 388] width 9 height 9
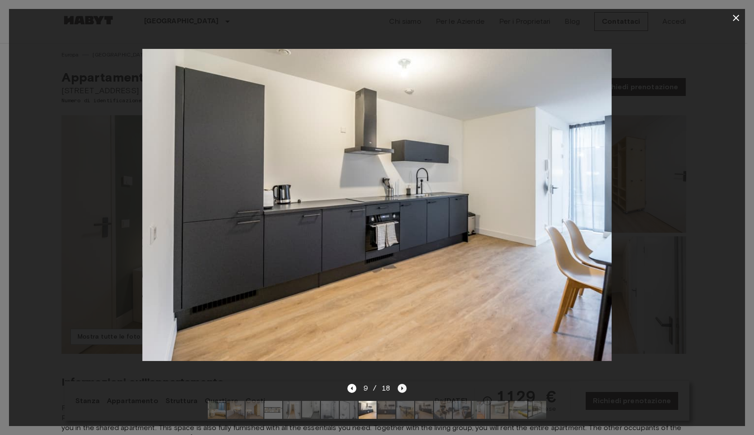
click at [400, 384] on icon "Next image" at bounding box center [402, 388] width 9 height 9
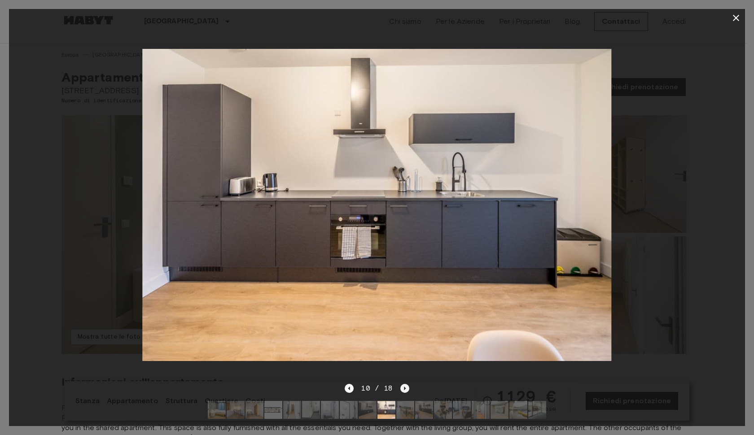
click at [400, 384] on icon "Next image" at bounding box center [404, 388] width 9 height 9
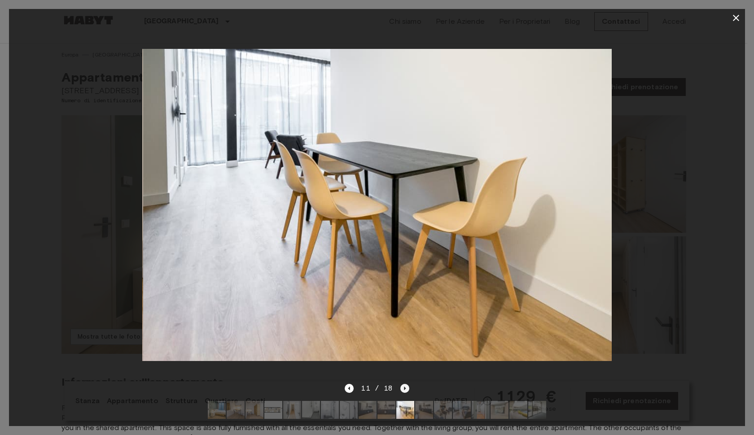
click at [400, 384] on icon "Next image" at bounding box center [404, 388] width 9 height 9
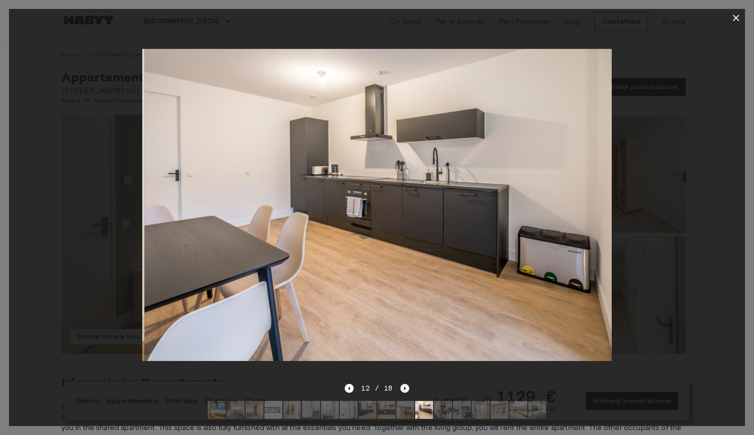
click at [400, 384] on icon "Next image" at bounding box center [404, 388] width 9 height 9
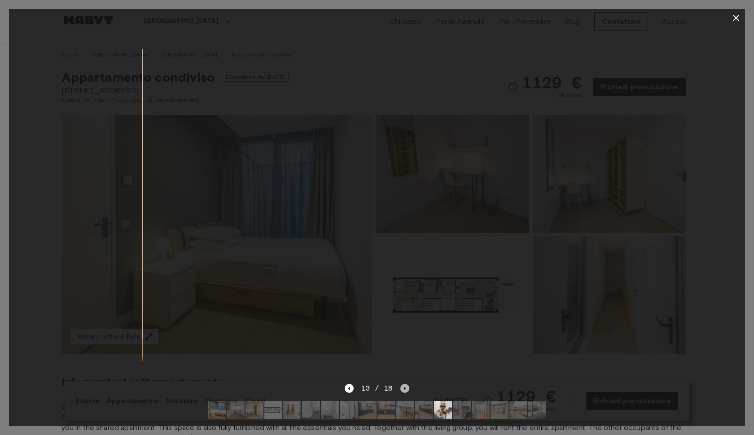
click at [400, 384] on icon "Next image" at bounding box center [404, 388] width 9 height 9
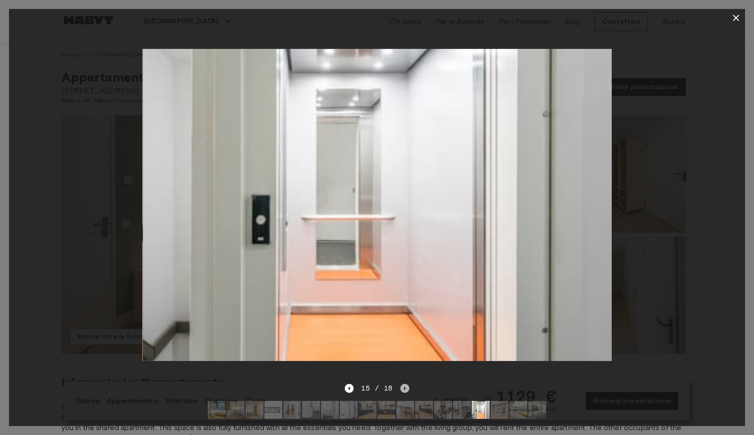
click at [400, 384] on icon "Next image" at bounding box center [404, 388] width 9 height 9
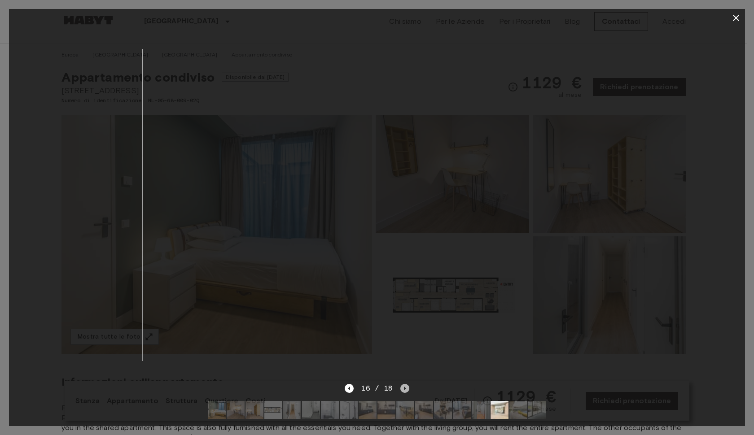
click at [400, 384] on icon "Next image" at bounding box center [404, 388] width 9 height 9
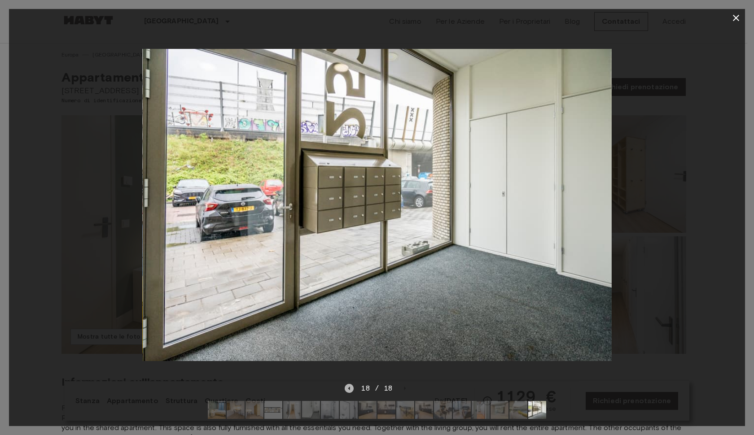
click at [352, 384] on icon "Previous image" at bounding box center [349, 388] width 9 height 9
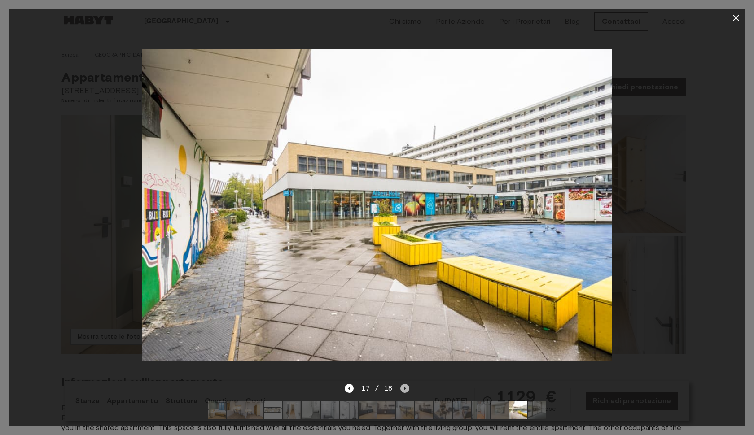
click at [402, 384] on icon "Next image" at bounding box center [404, 388] width 9 height 9
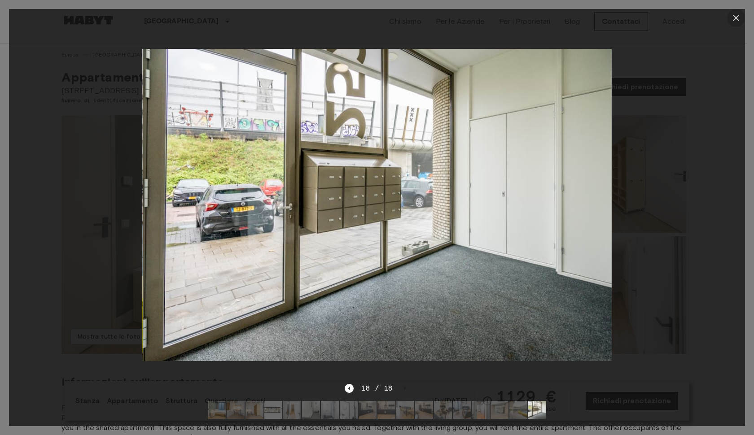
click at [735, 19] on icon "button" at bounding box center [736, 18] width 6 height 6
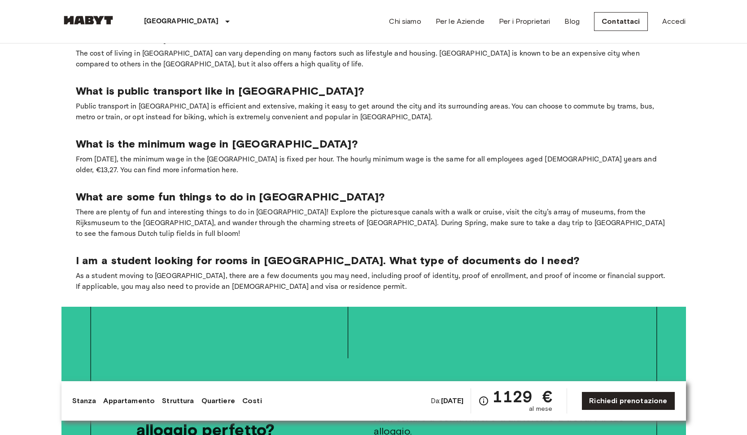
scroll to position [1602, 0]
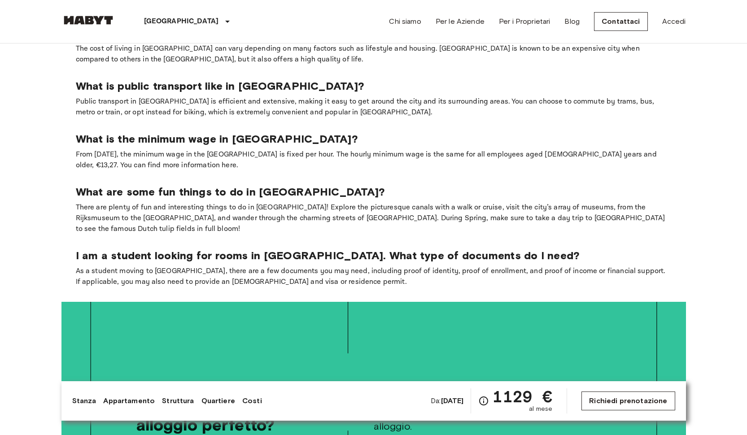
click at [642, 406] on link "Richiedi prenotazione" at bounding box center [628, 401] width 93 height 19
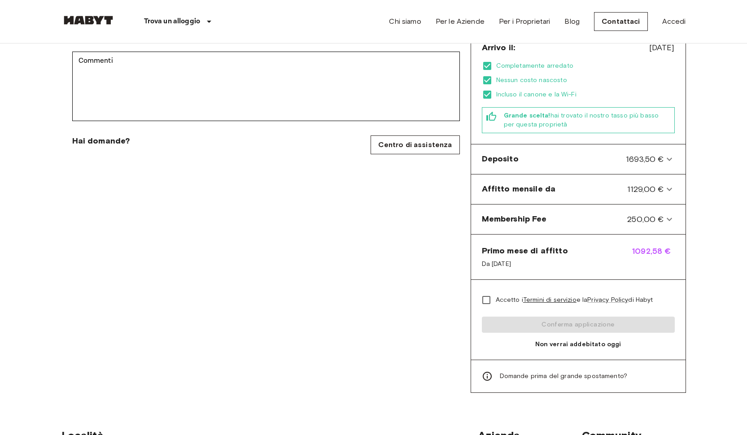
scroll to position [290, 0]
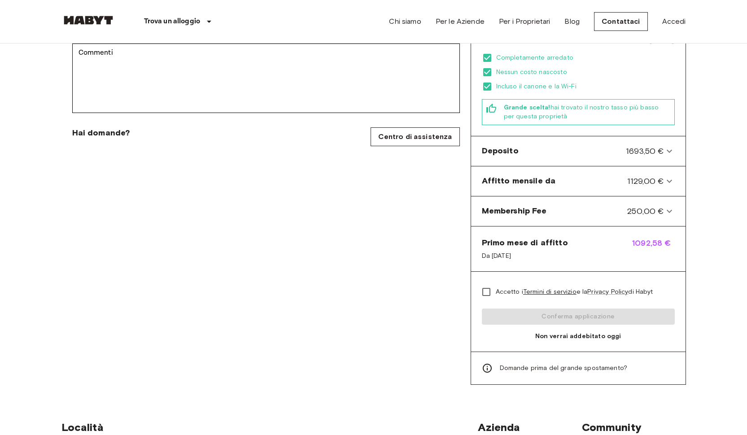
click at [110, 29] on div "Trova un alloggio Europa Amsterdam Berlino Bruxelles Colonia Düsseldorf Francof…" at bounding box center [152, 21] width 182 height 43
click at [106, 24] on img at bounding box center [88, 20] width 54 height 9
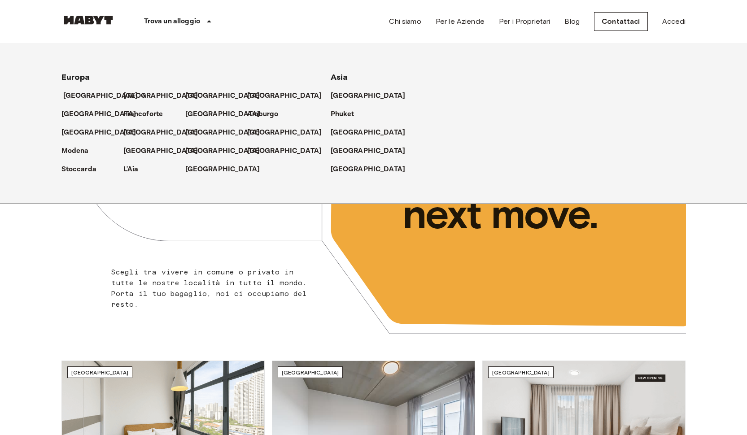
click at [87, 95] on p "[GEOGRAPHIC_DATA]" at bounding box center [100, 96] width 75 height 11
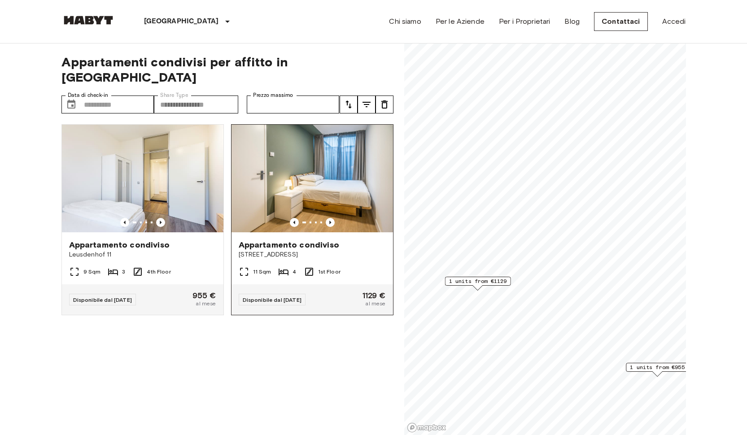
click at [314, 184] on img at bounding box center [313, 179] width 162 height 108
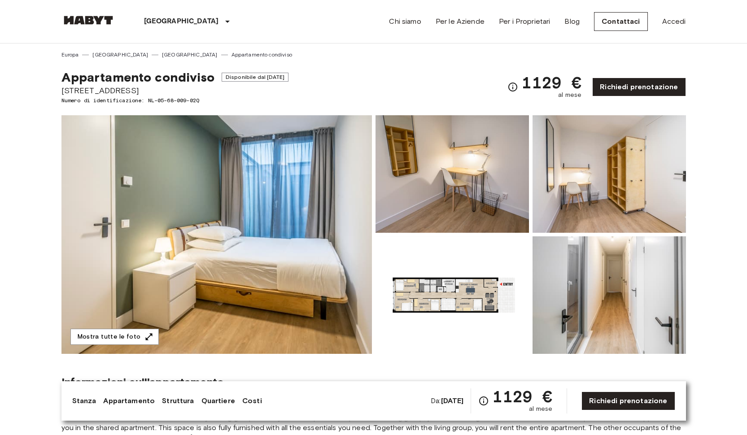
click at [562, 192] on img at bounding box center [609, 174] width 153 height 118
